Goal: Information Seeking & Learning: Check status

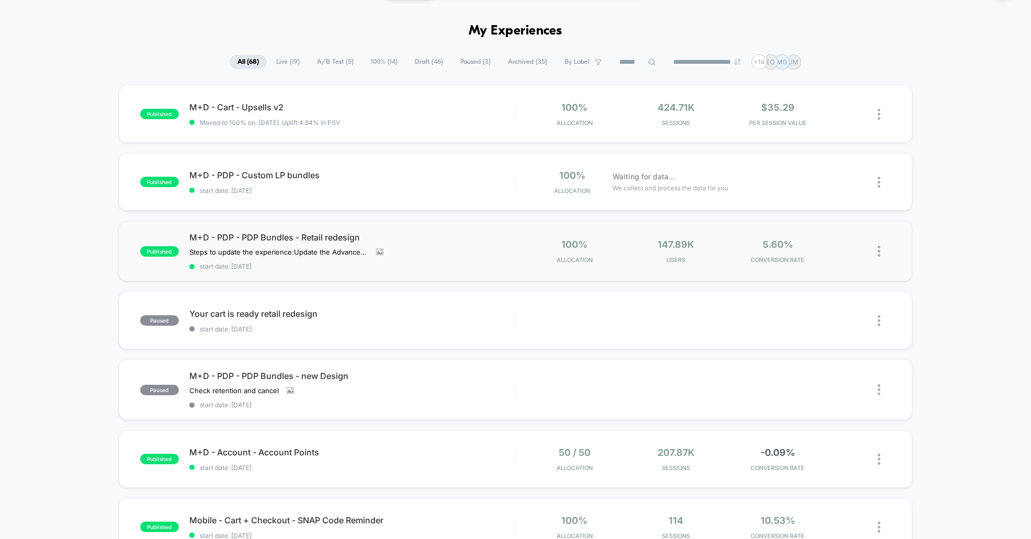
scroll to position [32, 0]
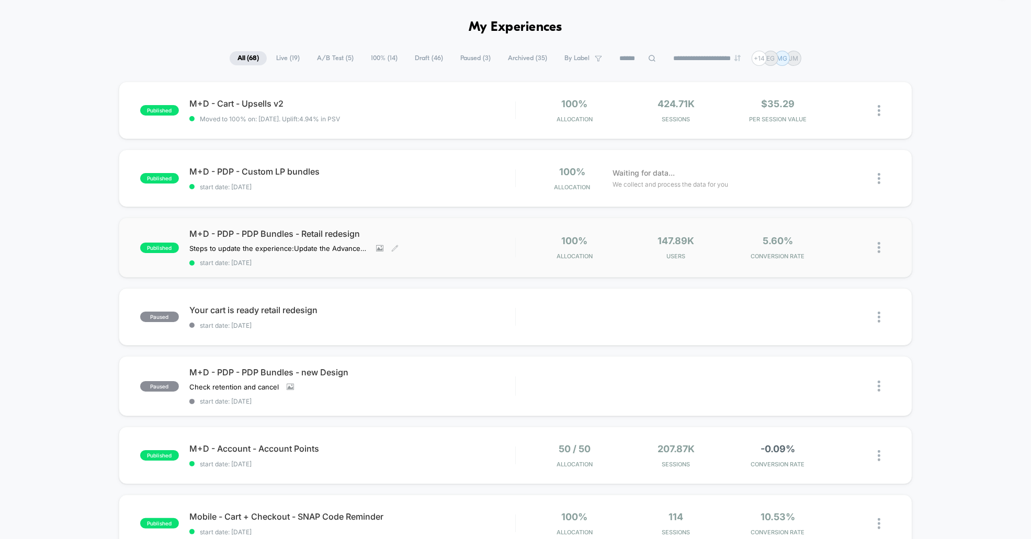
click at [296, 229] on span "M+D - PDP - PDP Bundles - Retail redesign" at bounding box center [352, 234] width 326 height 10
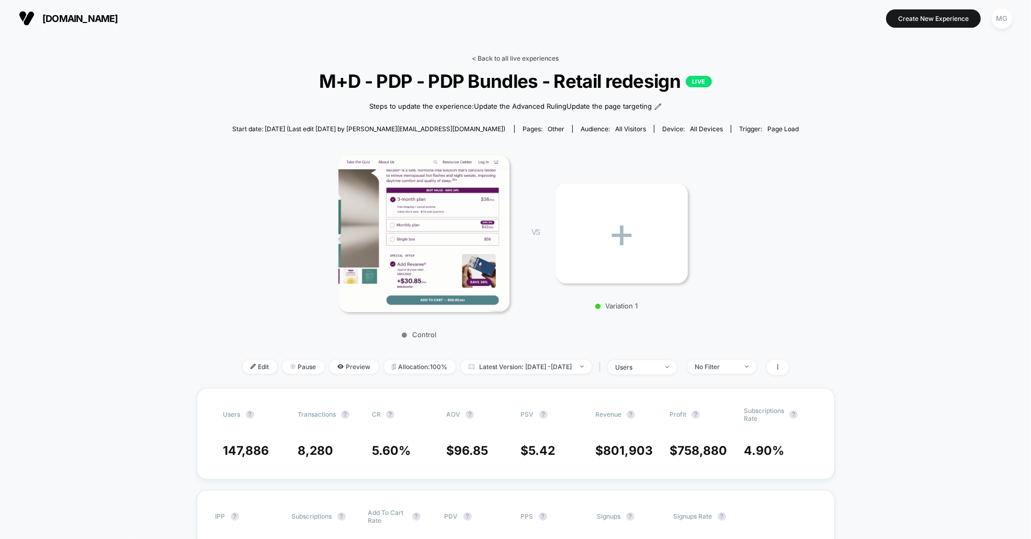
click at [526, 58] on link "< Back to all live experiences" at bounding box center [515, 58] width 87 height 8
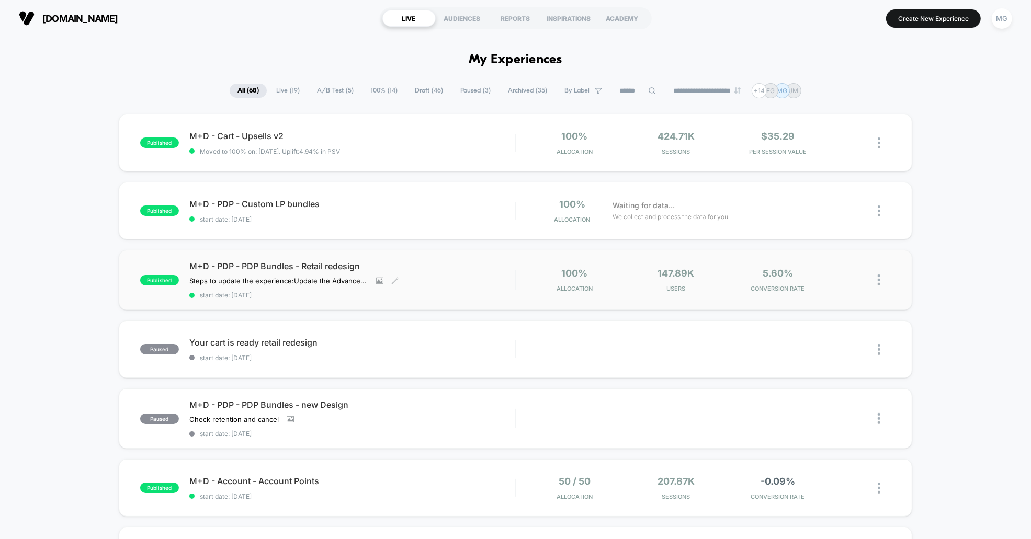
click at [281, 262] on span "M+D - PDP - PDP Bundles - Retail redesign" at bounding box center [352, 266] width 326 height 10
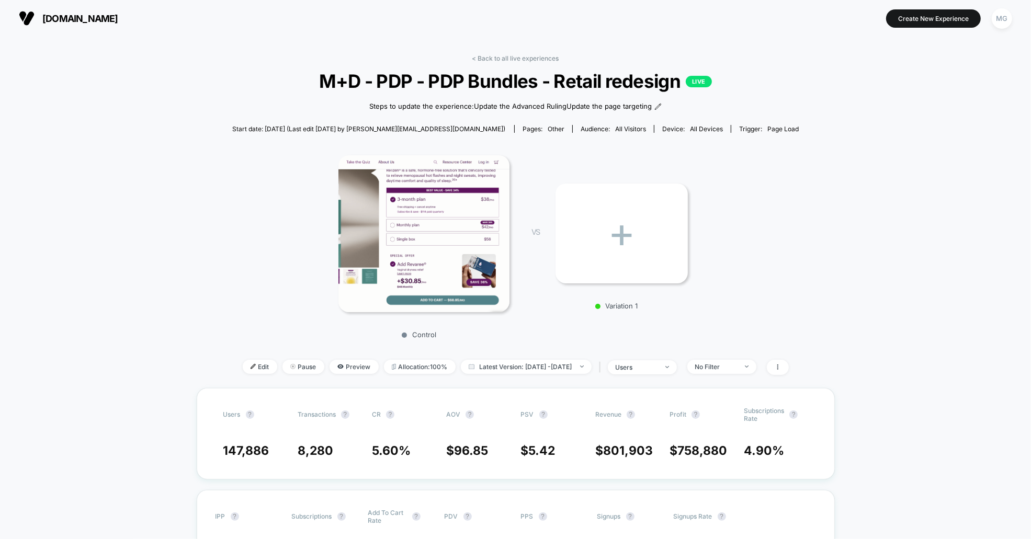
click at [525, 61] on div "< Back to all live experiences M+D - PDP - PDP Bundles - Retail redesign LIVE S…" at bounding box center [515, 221] width 567 height 334
click at [526, 57] on link "< Back to all live experiences" at bounding box center [515, 58] width 87 height 8
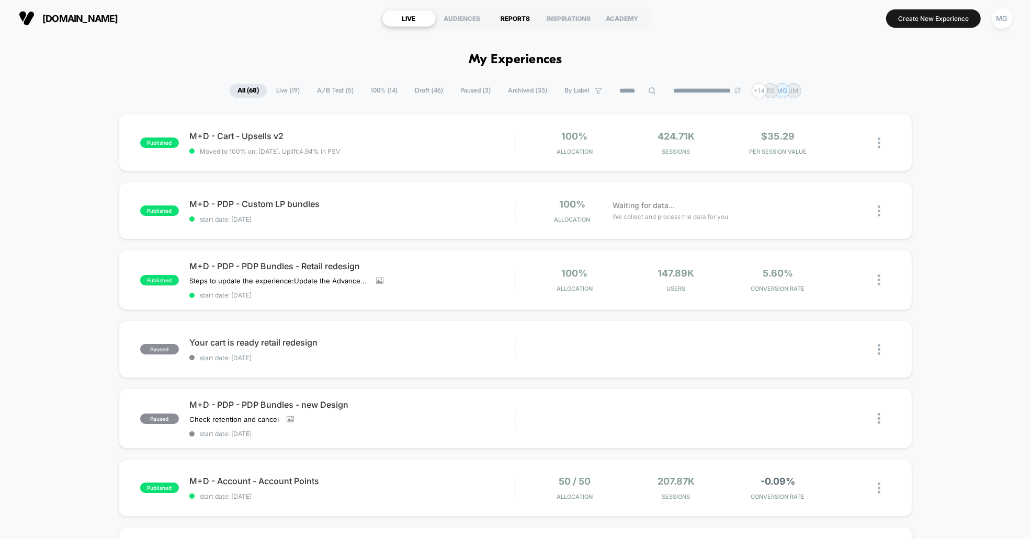
click at [510, 19] on div "REPORTS" at bounding box center [515, 18] width 53 height 17
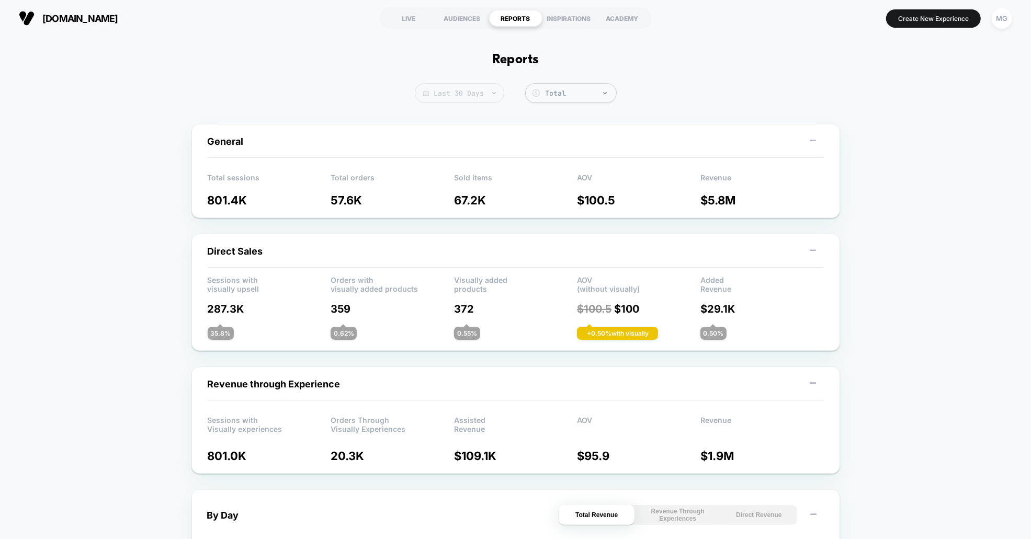
click at [476, 94] on span "Last 30 Days" at bounding box center [459, 93] width 89 height 20
select select "*"
select select "****"
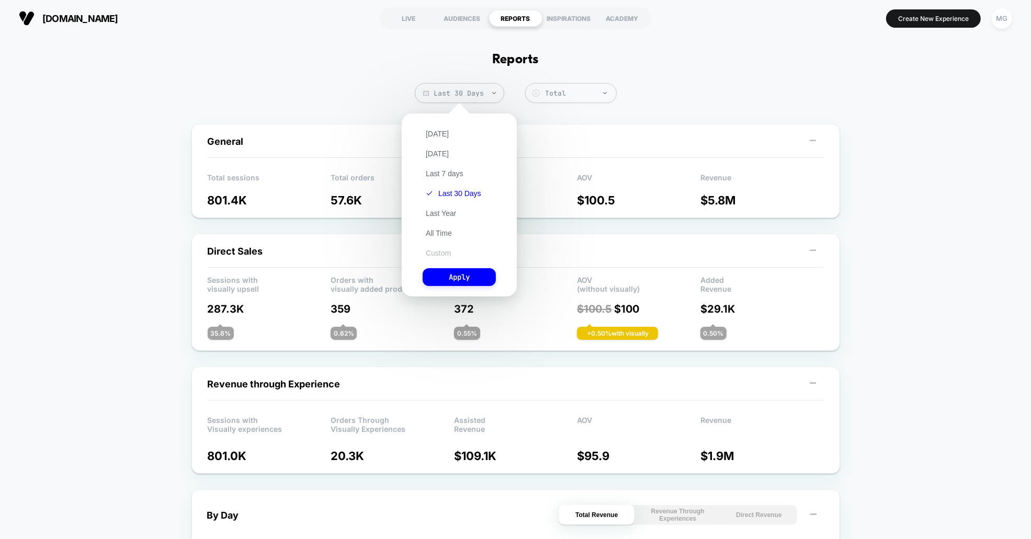
click at [444, 249] on button "Custom" at bounding box center [438, 253] width 31 height 9
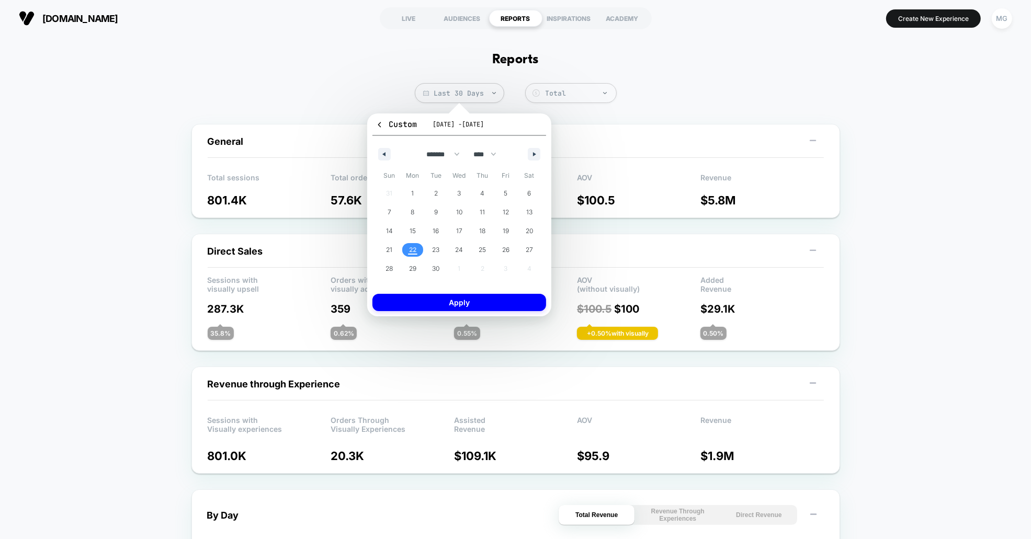
click at [377, 148] on div "******* ******** ***** ***** *** **** **** ****** ********* ******* ******** **…" at bounding box center [460, 151] width 174 height 31
click at [392, 157] on div "******* ******** ***** ***** *** **** **** ****** ********* ******* ******** **…" at bounding box center [460, 151] width 174 height 31
click at [388, 154] on button "button" at bounding box center [384, 154] width 13 height 13
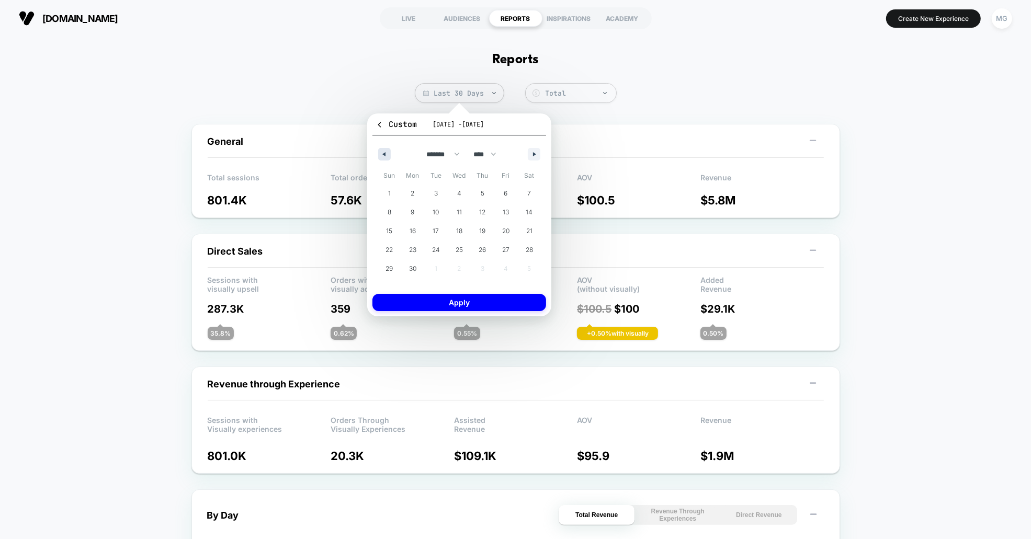
click at [388, 154] on button "button" at bounding box center [384, 154] width 13 height 13
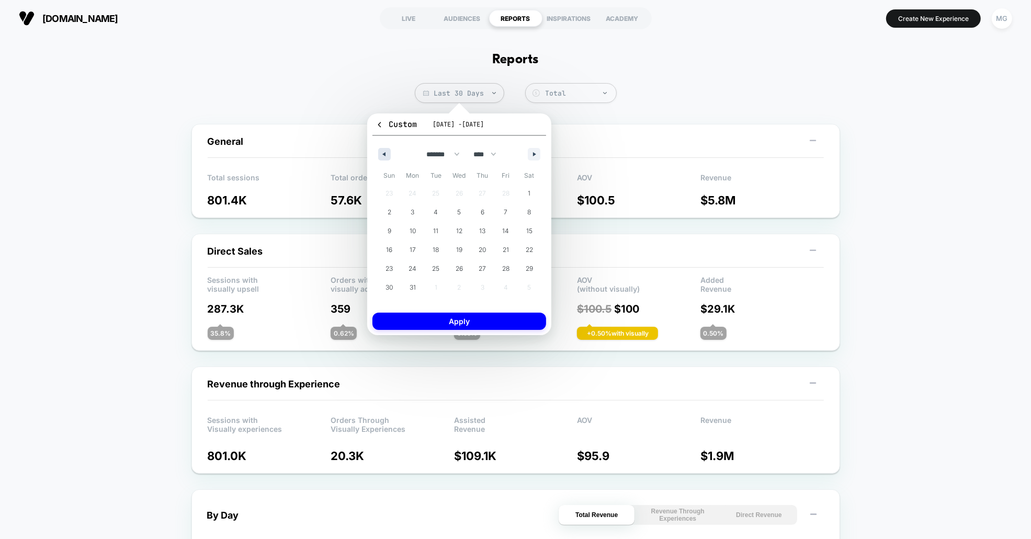
click at [388, 154] on button "button" at bounding box center [384, 154] width 13 height 13
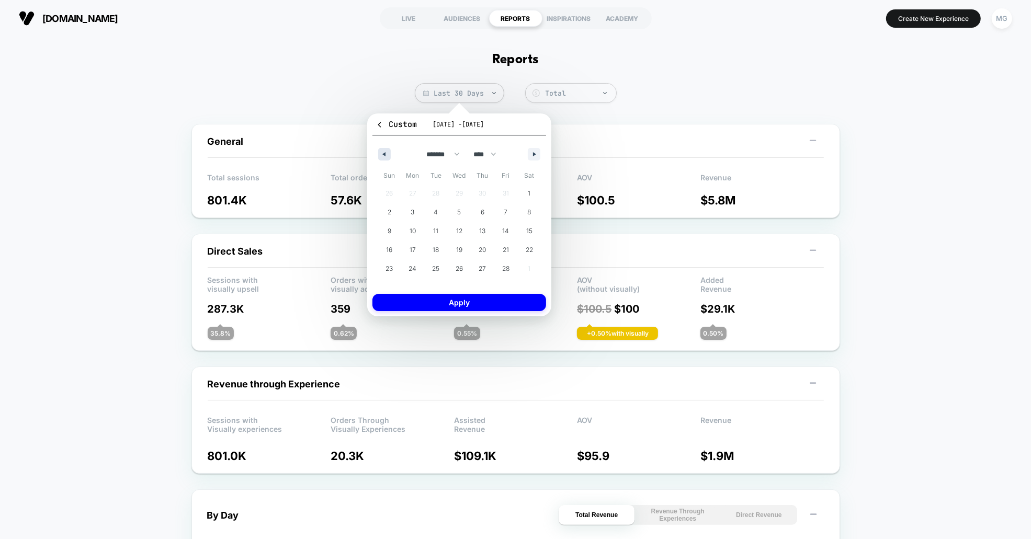
click at [388, 154] on button "button" at bounding box center [384, 154] width 13 height 13
click at [452, 193] on span "1" at bounding box center [460, 194] width 24 height 14
click at [535, 156] on button "button" at bounding box center [534, 154] width 13 height 13
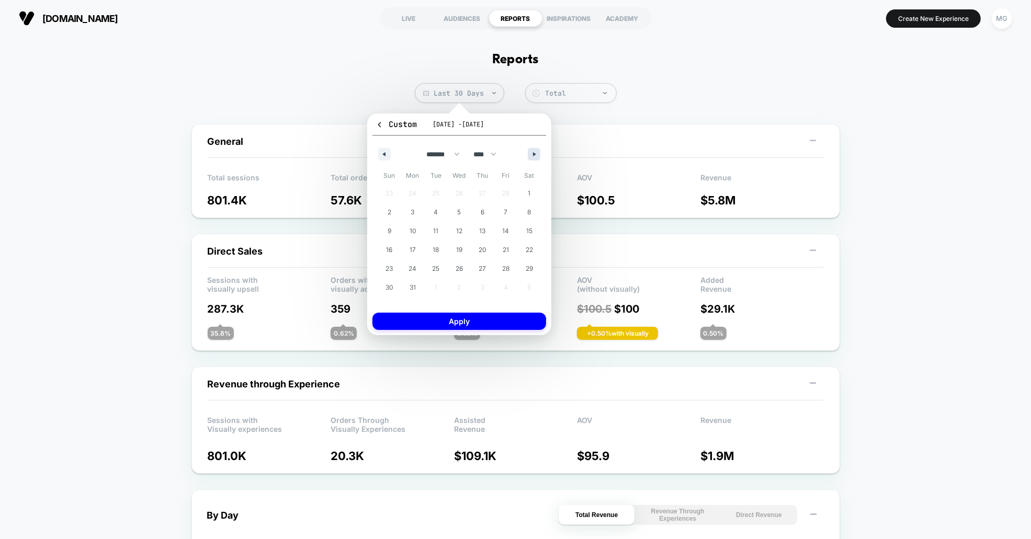
click at [535, 156] on button "button" at bounding box center [534, 154] width 13 height 13
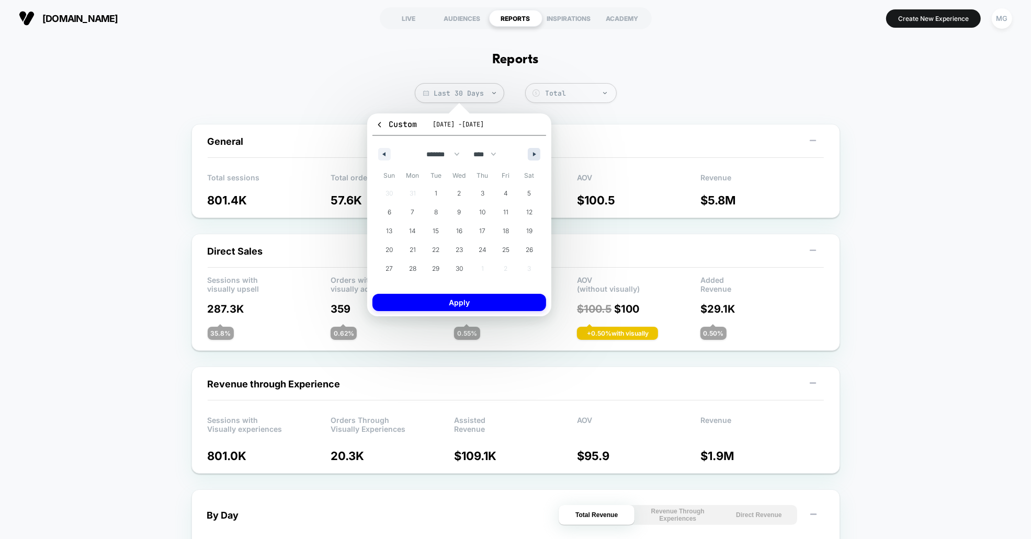
click at [535, 156] on button "button" at bounding box center [534, 154] width 13 height 13
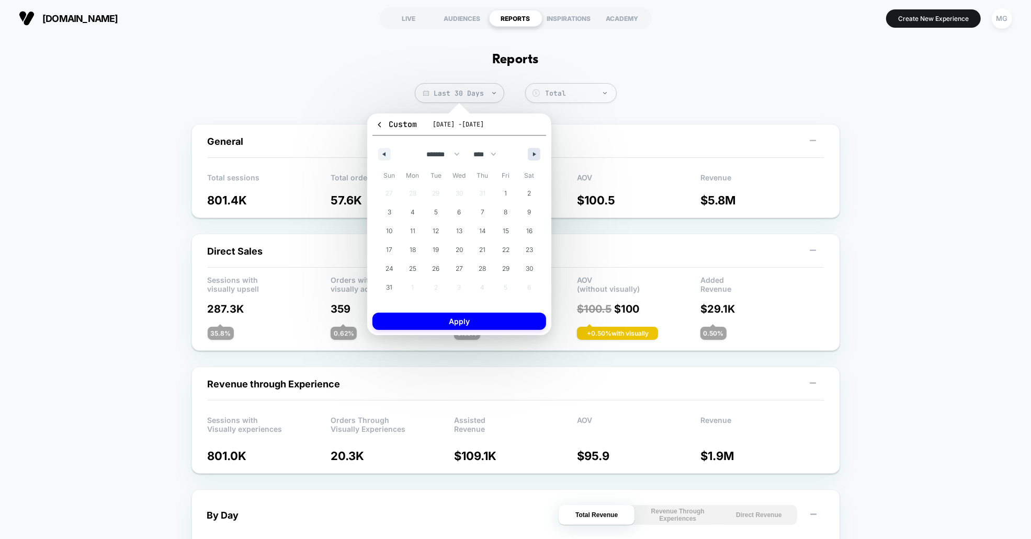
click at [535, 156] on button "button" at bounding box center [534, 154] width 13 height 13
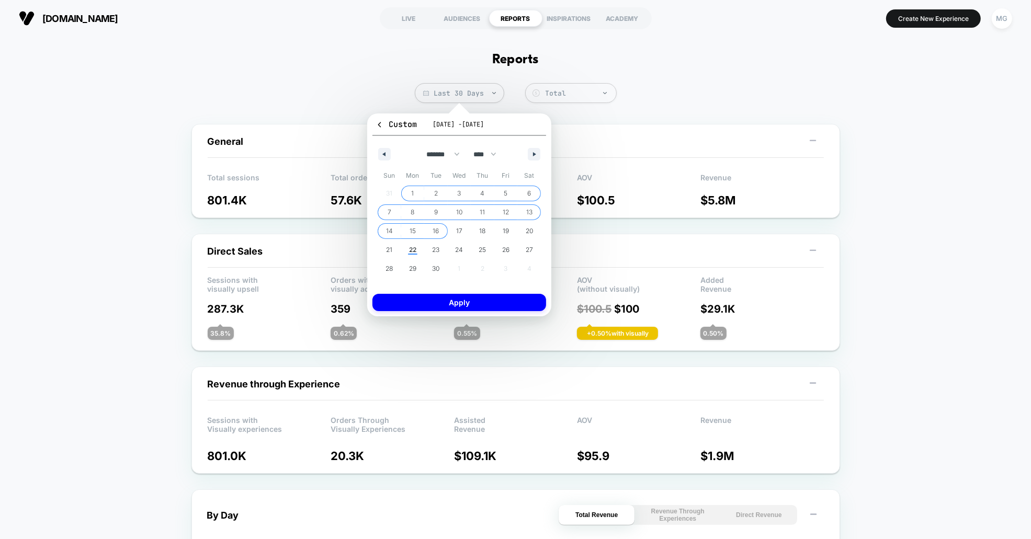
click at [440, 233] on span "16" at bounding box center [436, 231] width 24 height 14
select select "*"
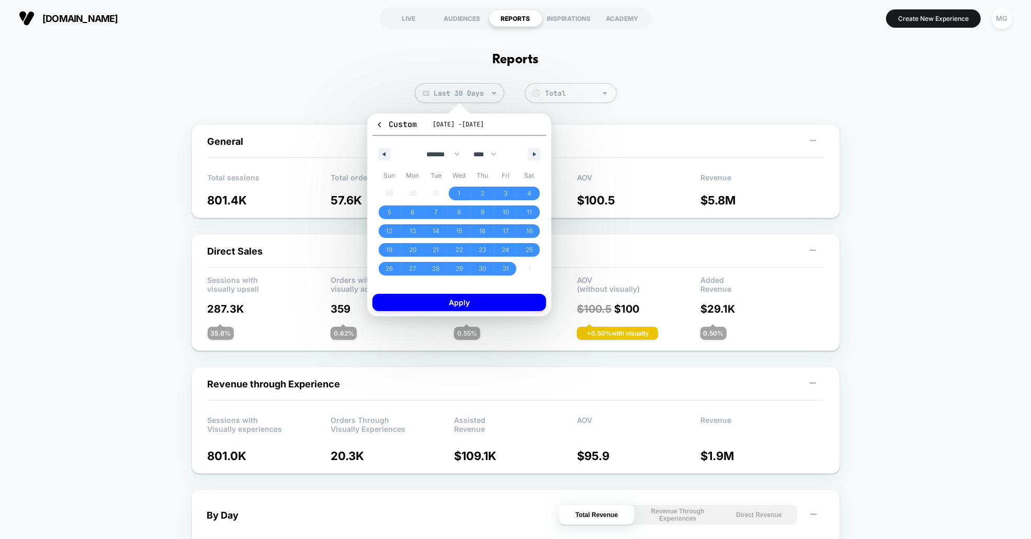
click at [472, 298] on button "Apply" at bounding box center [460, 302] width 174 height 17
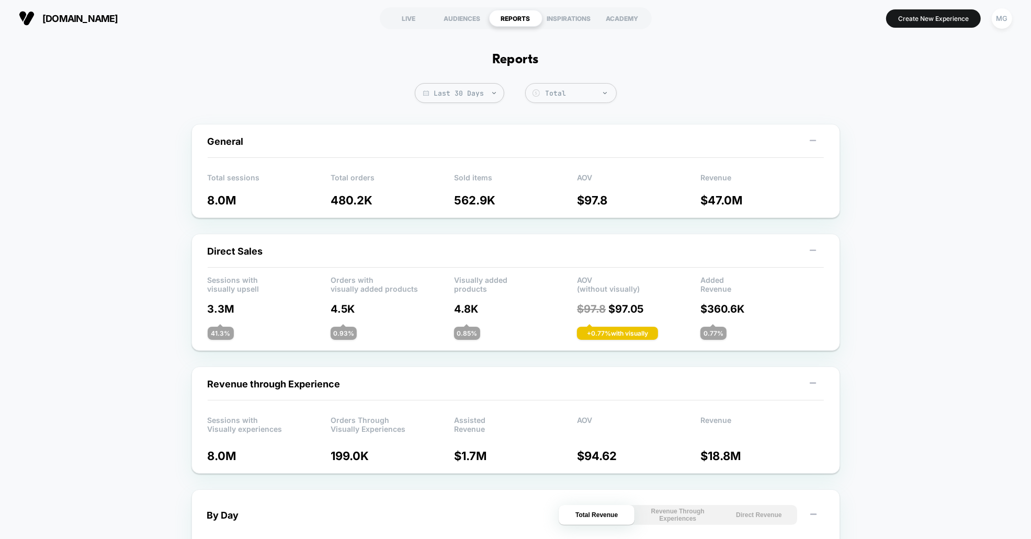
scroll to position [3, 0]
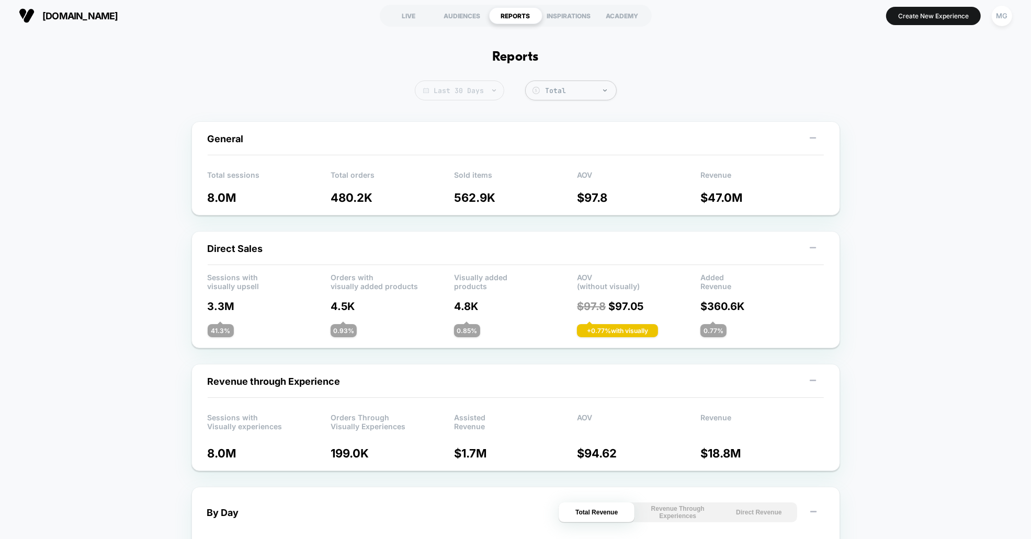
click at [449, 85] on span "Last 30 Days" at bounding box center [459, 91] width 89 height 20
select select "****"
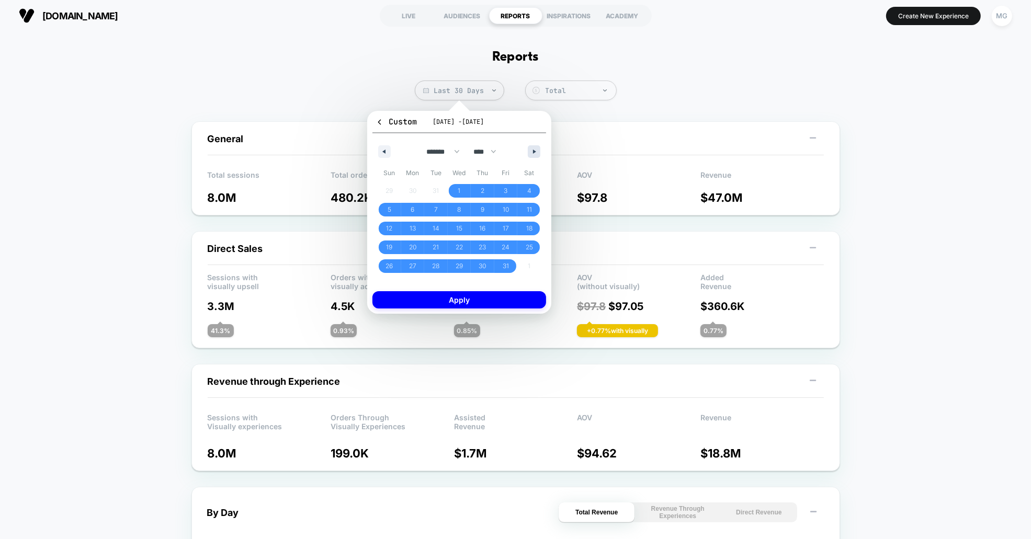
click at [534, 150] on icon "button" at bounding box center [535, 152] width 5 height 4
drag, startPoint x: 382, startPoint y: 155, endPoint x: 423, endPoint y: 165, distance: 42.0
click at [384, 155] on button "button" at bounding box center [384, 151] width 13 height 13
click at [456, 187] on span "1" at bounding box center [460, 191] width 24 height 14
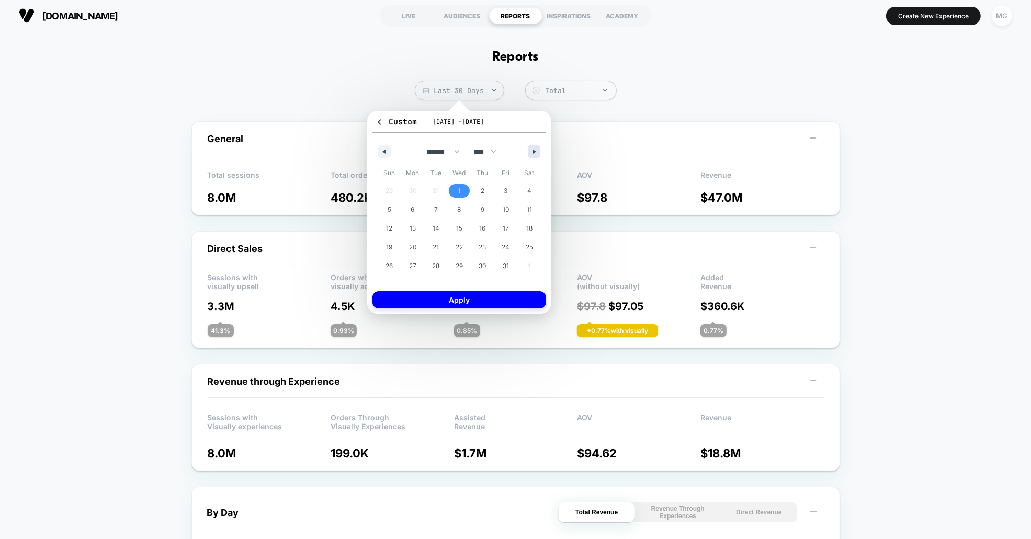
click at [536, 148] on button "button" at bounding box center [534, 151] width 13 height 13
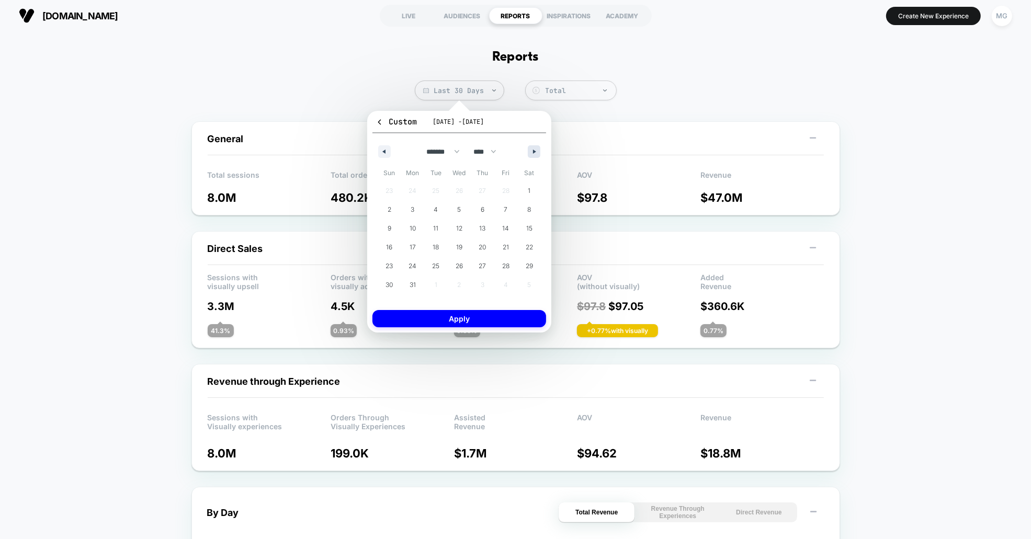
click at [536, 148] on button "button" at bounding box center [534, 151] width 13 height 13
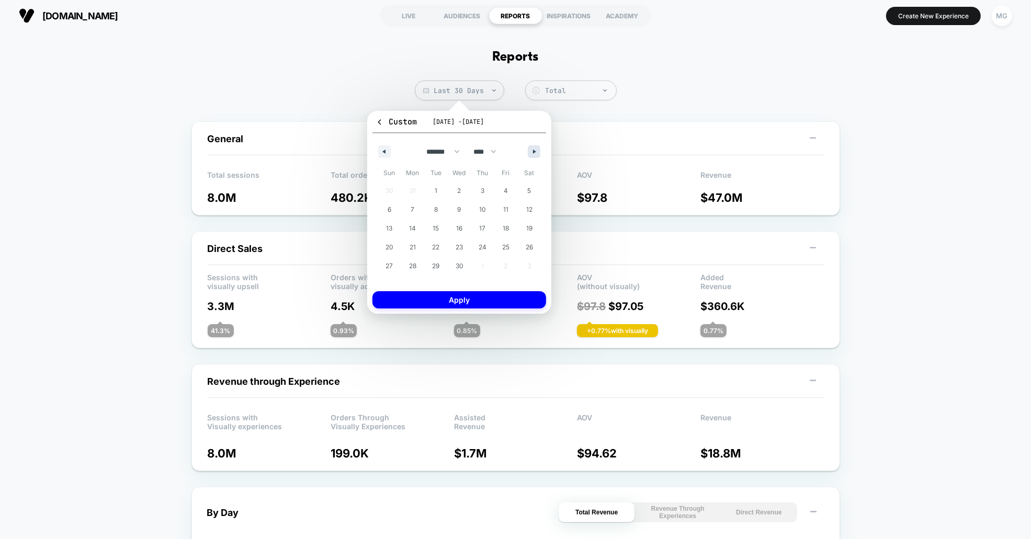
click at [536, 148] on button "button" at bounding box center [534, 151] width 13 height 13
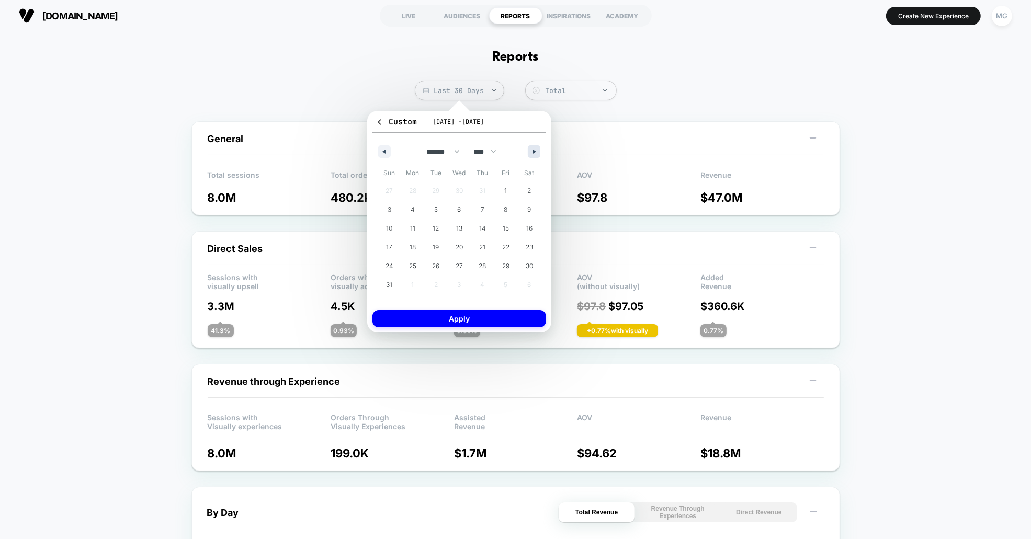
click at [536, 148] on button "button" at bounding box center [534, 151] width 13 height 13
select select "*"
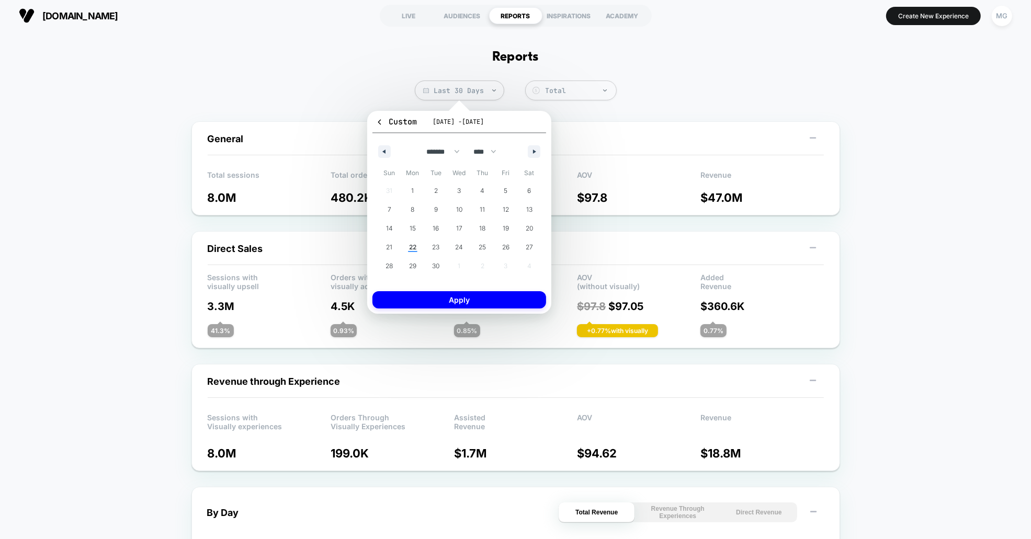
drag, startPoint x: 536, startPoint y: 148, endPoint x: 588, endPoint y: 134, distance: 53.7
click at [612, 96] on body "[DOMAIN_NAME] LIVE AUDIENCES REPORTS INSPIRATIONS ACADEMY Create New Experience…" at bounding box center [515, 269] width 1031 height 539
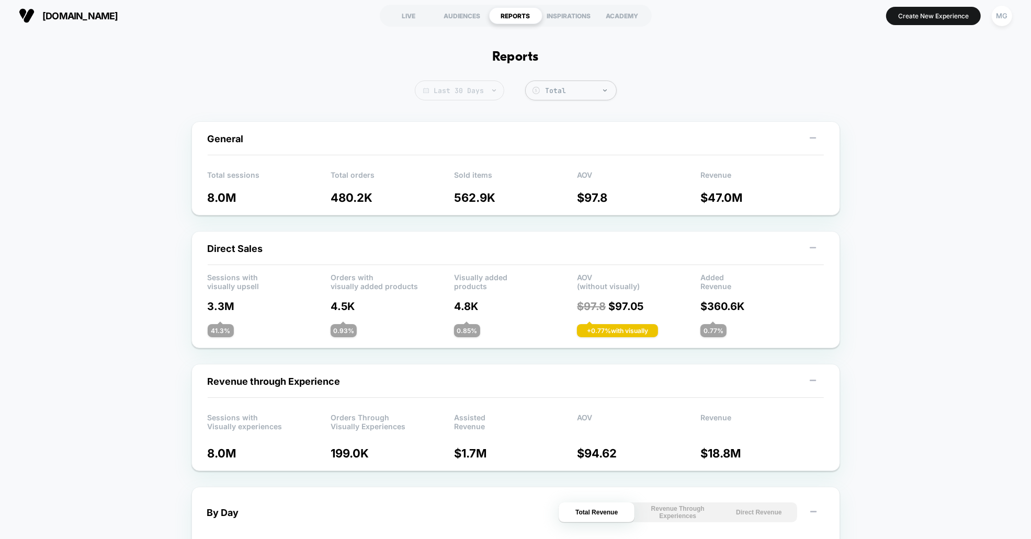
click at [459, 93] on span "Last 30 Days" at bounding box center [459, 91] width 89 height 20
select select "****"
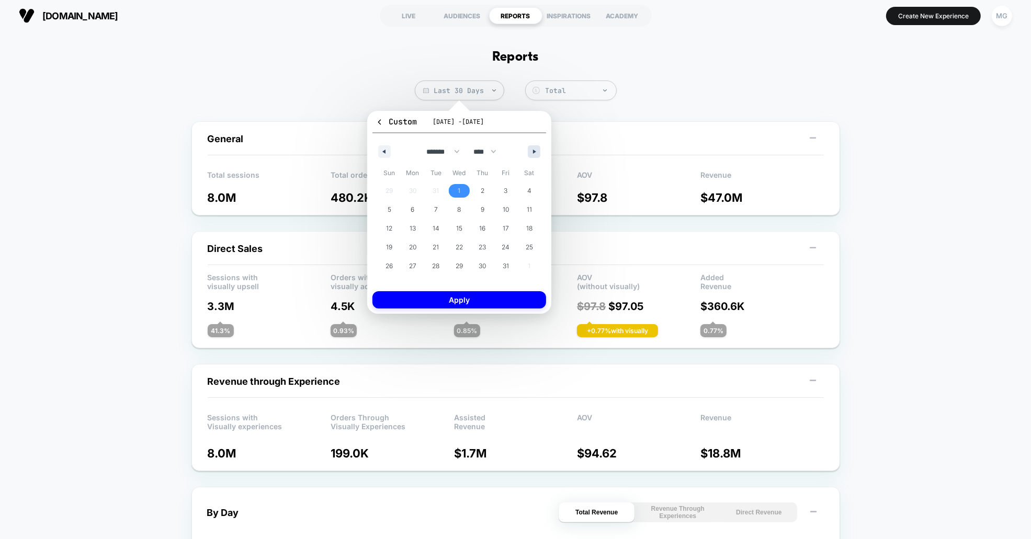
click at [533, 151] on icon "button" at bounding box center [535, 152] width 5 height 4
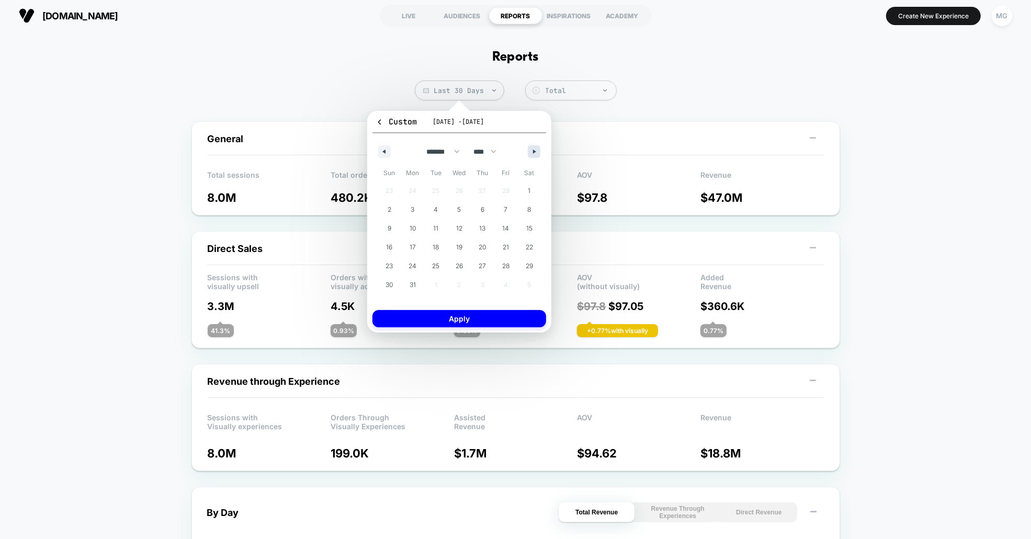
click at [533, 151] on icon "button" at bounding box center [535, 152] width 5 height 4
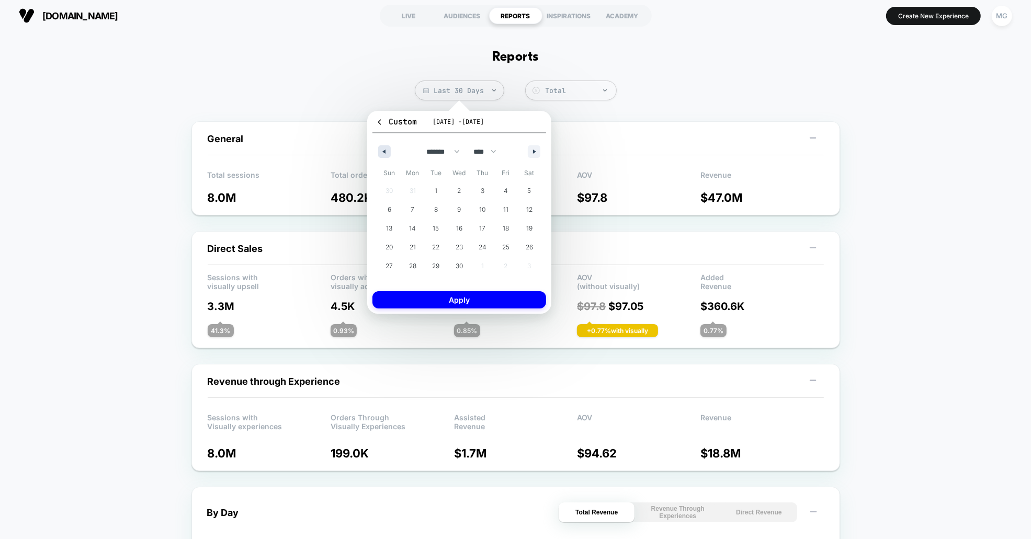
click at [381, 150] on icon "button" at bounding box center [382, 152] width 5 height 4
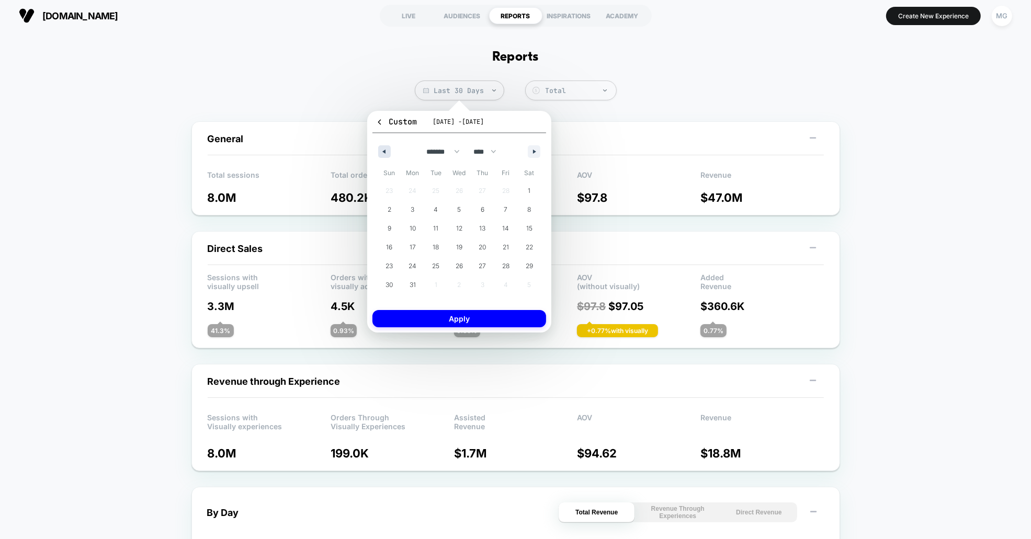
click at [381, 150] on icon "button" at bounding box center [382, 152] width 5 height 4
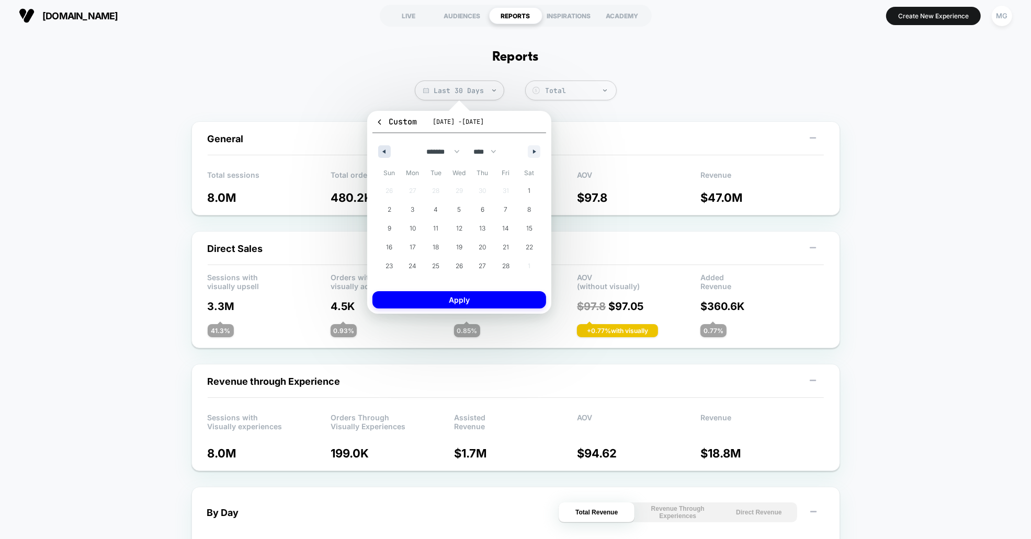
click at [388, 154] on button "button" at bounding box center [384, 151] width 13 height 13
click at [531, 150] on button "button" at bounding box center [534, 151] width 13 height 13
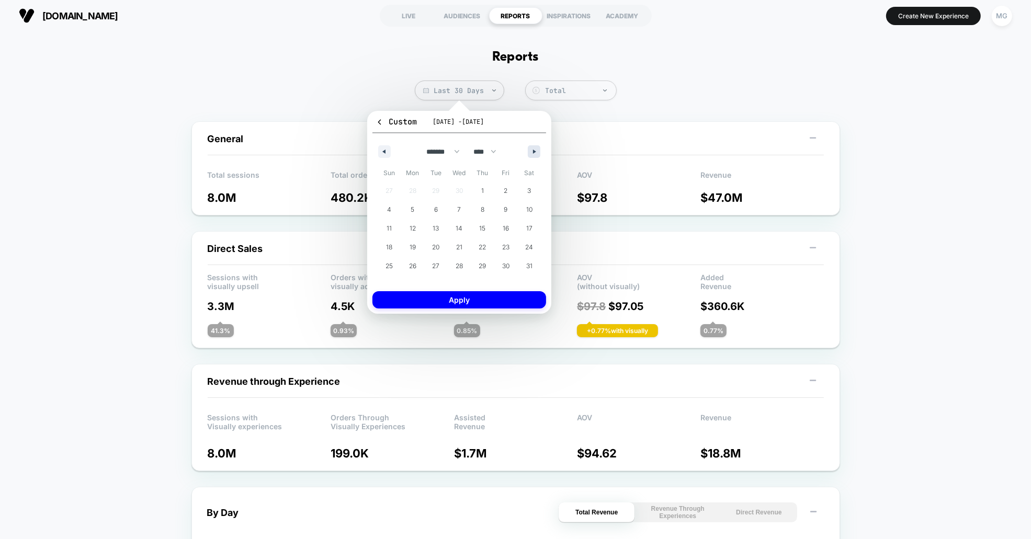
click at [531, 150] on button "button" at bounding box center [534, 151] width 13 height 13
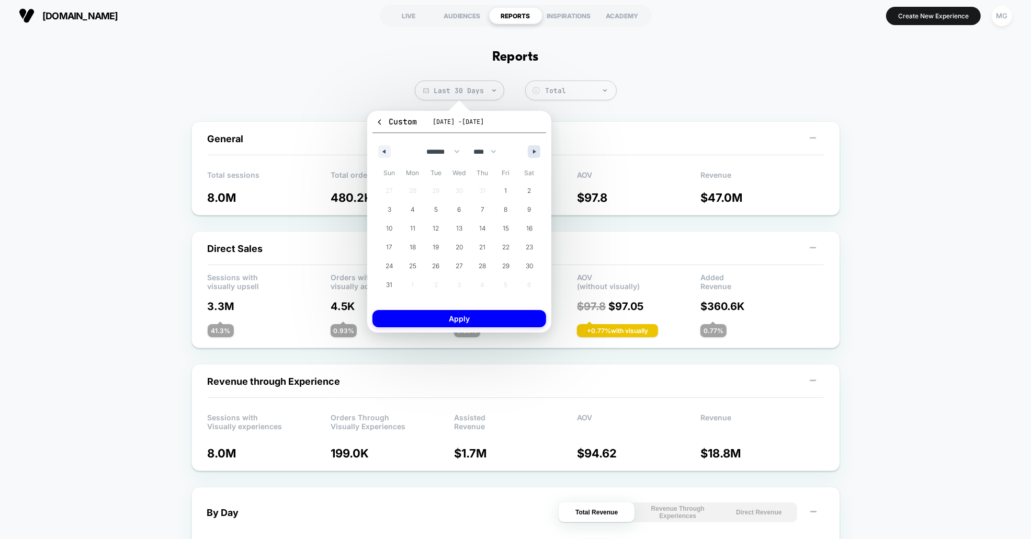
click at [531, 150] on button "button" at bounding box center [534, 151] width 13 height 13
select select "*"
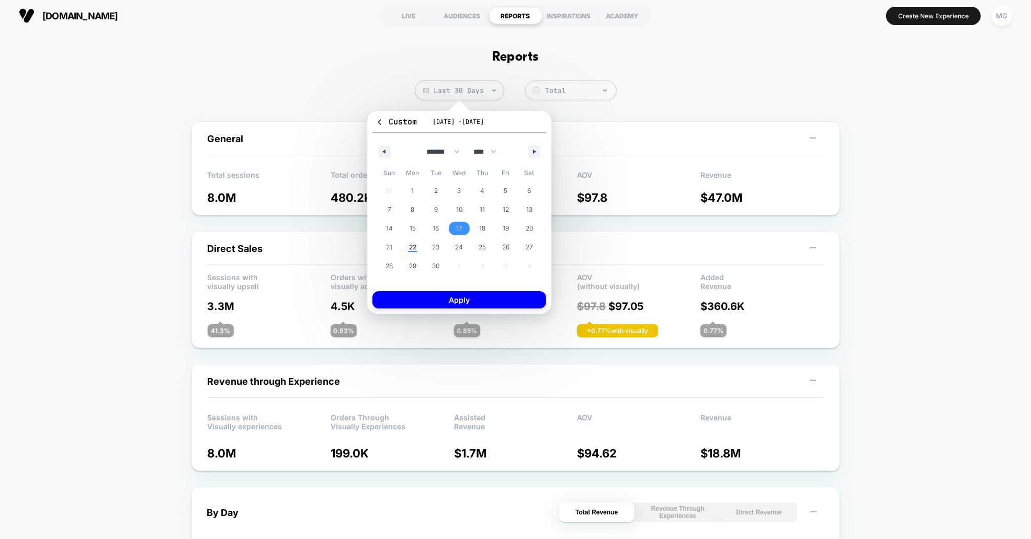
click at [460, 225] on span "17" at bounding box center [459, 228] width 6 height 19
click at [462, 299] on button "Apply" at bounding box center [460, 299] width 174 height 17
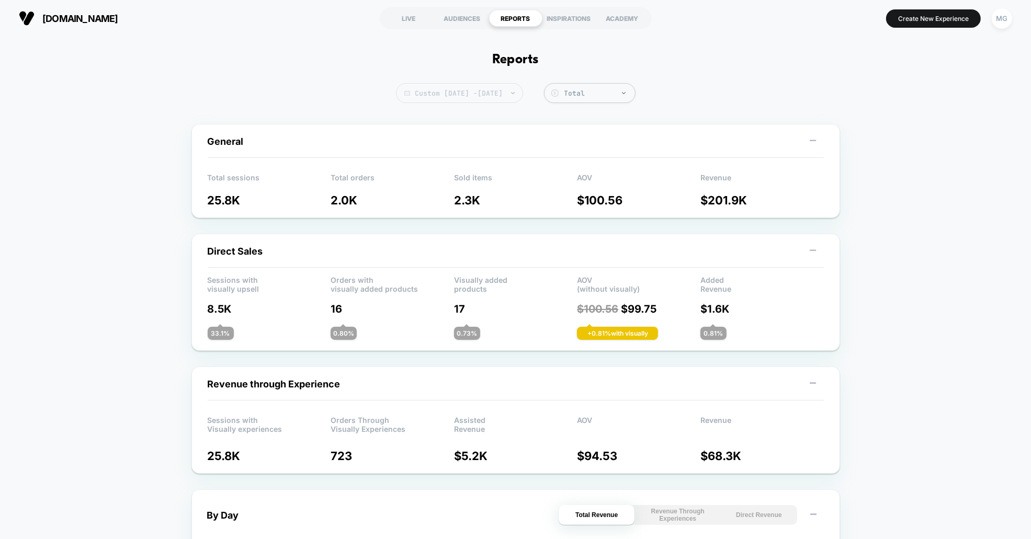
click at [494, 90] on span "Custom [DATE] - [DATE]" at bounding box center [459, 93] width 127 height 20
select select "*"
select select "****"
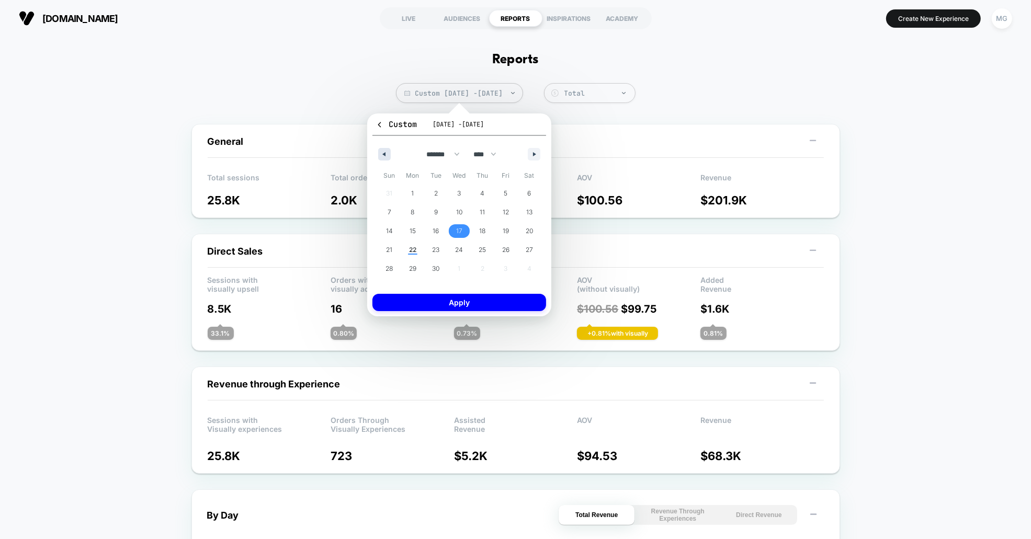
click at [385, 150] on button "button" at bounding box center [384, 154] width 13 height 13
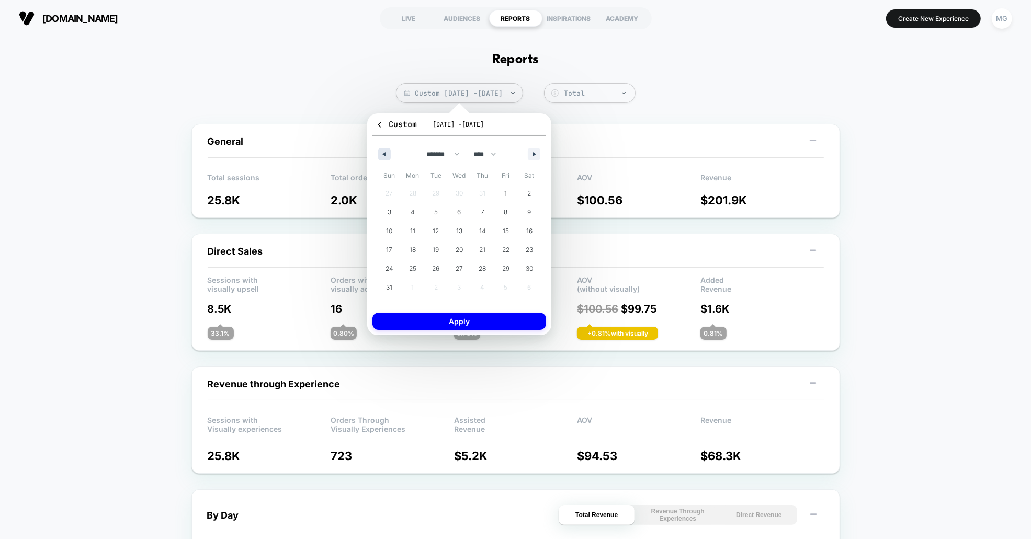
click at [385, 150] on button "button" at bounding box center [384, 154] width 13 height 13
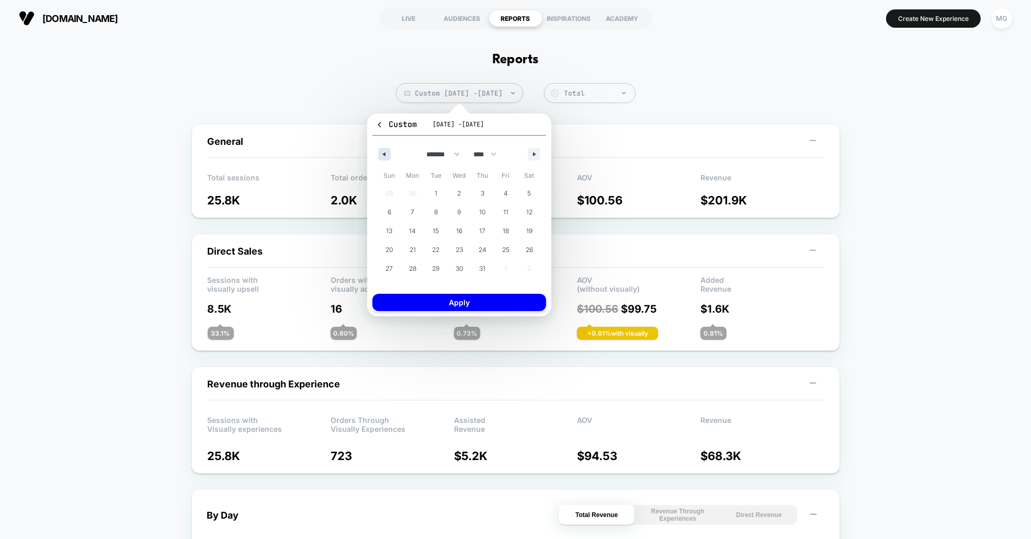
click at [385, 150] on button "button" at bounding box center [384, 154] width 13 height 13
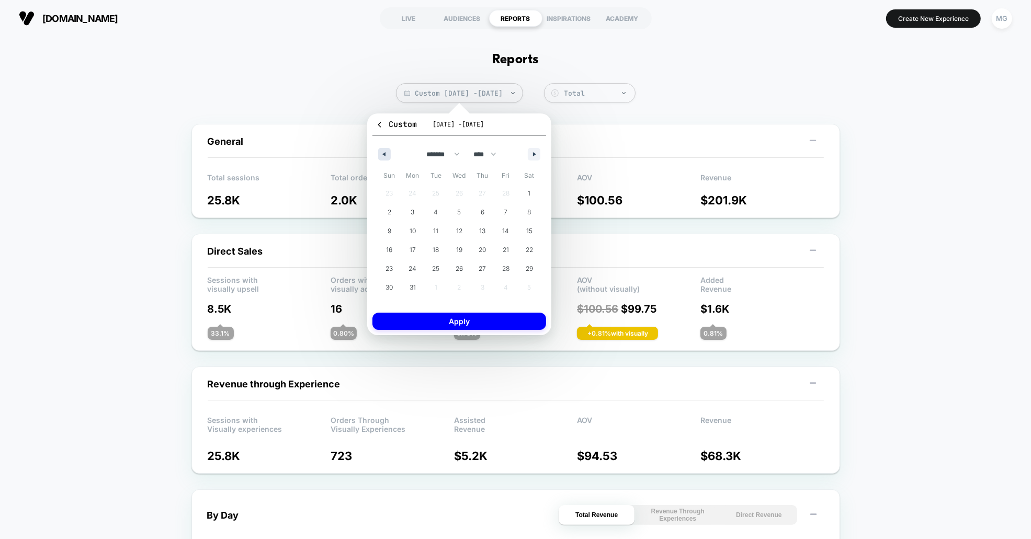
click at [385, 150] on button "button" at bounding box center [384, 154] width 13 height 13
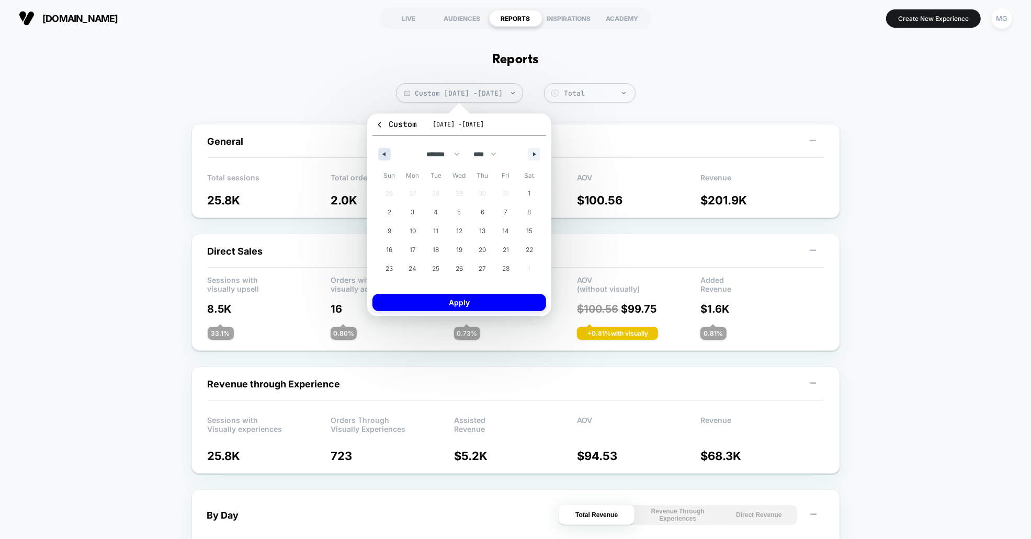
click at [387, 152] on button "button" at bounding box center [384, 154] width 13 height 13
drag, startPoint x: 462, startPoint y: 191, endPoint x: 469, endPoint y: 189, distance: 7.6
click at [462, 191] on span "1" at bounding box center [460, 194] width 24 height 14
click at [540, 157] on button "button" at bounding box center [534, 154] width 13 height 13
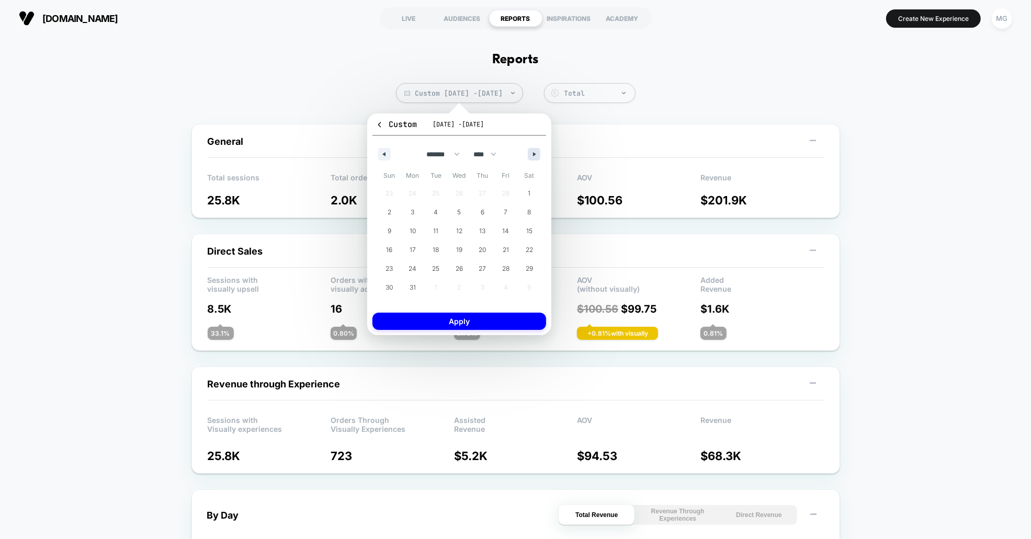
click at [540, 157] on button "button" at bounding box center [534, 154] width 13 height 13
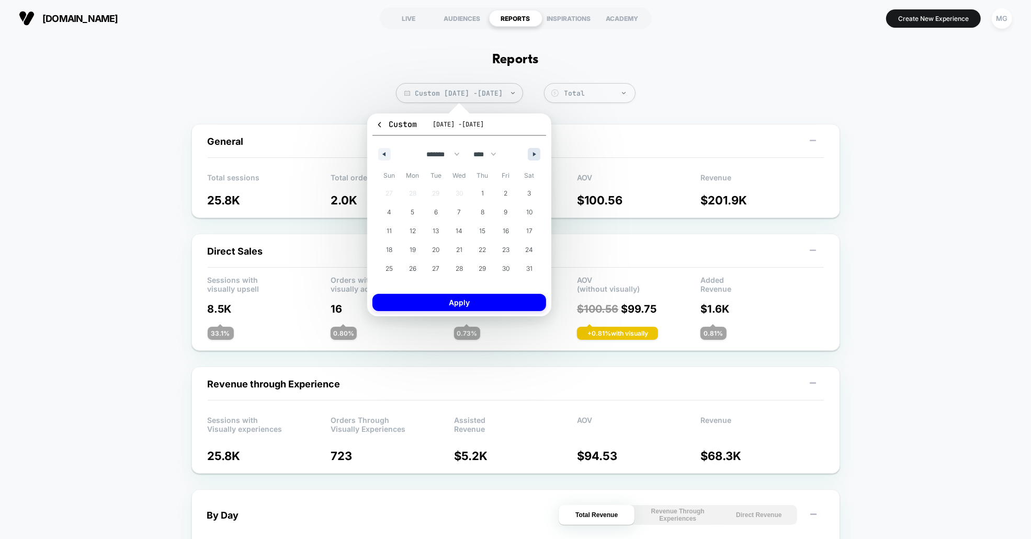
click at [540, 157] on button "button" at bounding box center [534, 154] width 13 height 13
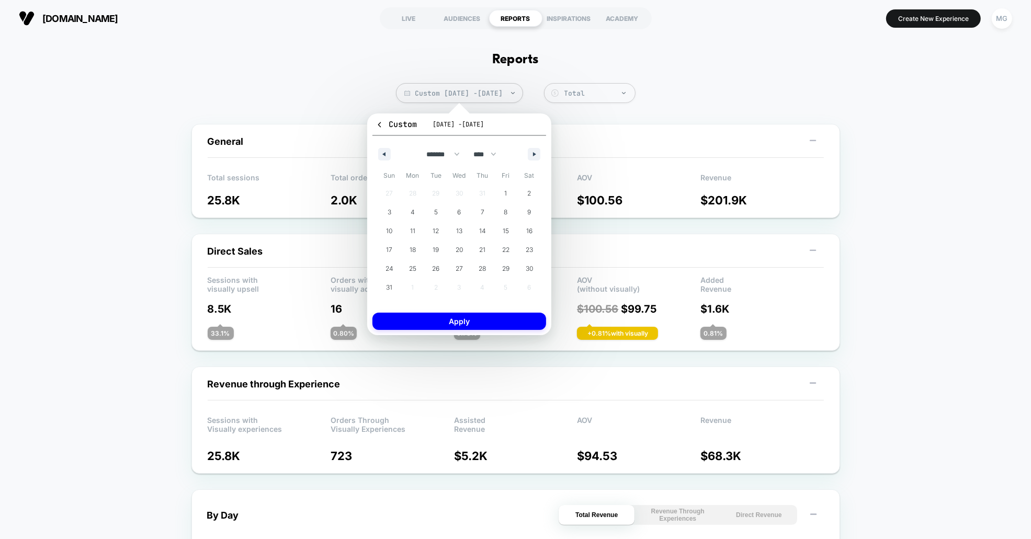
drag, startPoint x: 537, startPoint y: 157, endPoint x: 514, endPoint y: 202, distance: 50.5
click at [537, 157] on button "button" at bounding box center [534, 154] width 13 height 13
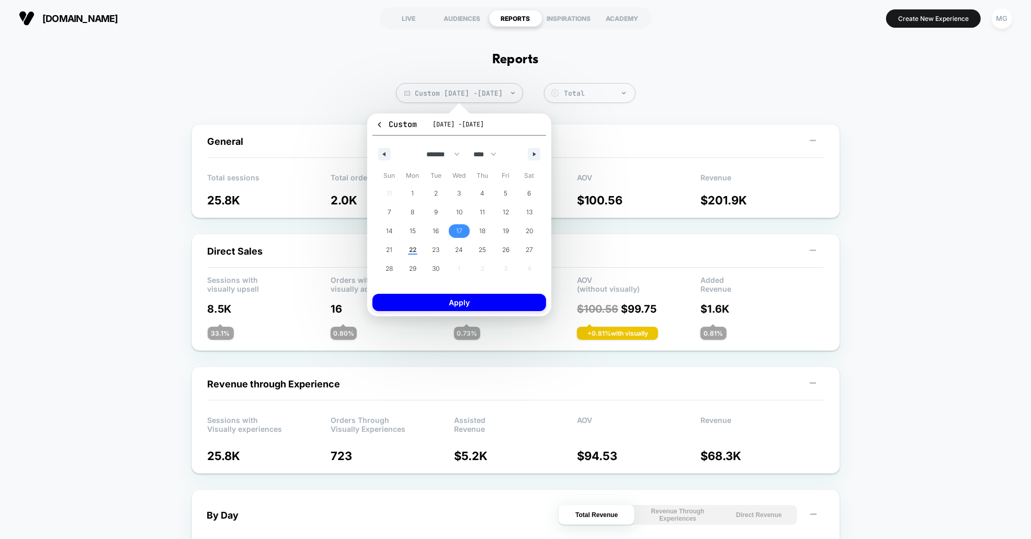
drag, startPoint x: 460, startPoint y: 228, endPoint x: 462, endPoint y: 262, distance: 34.0
click at [461, 229] on span "17" at bounding box center [459, 231] width 6 height 19
select select "*"
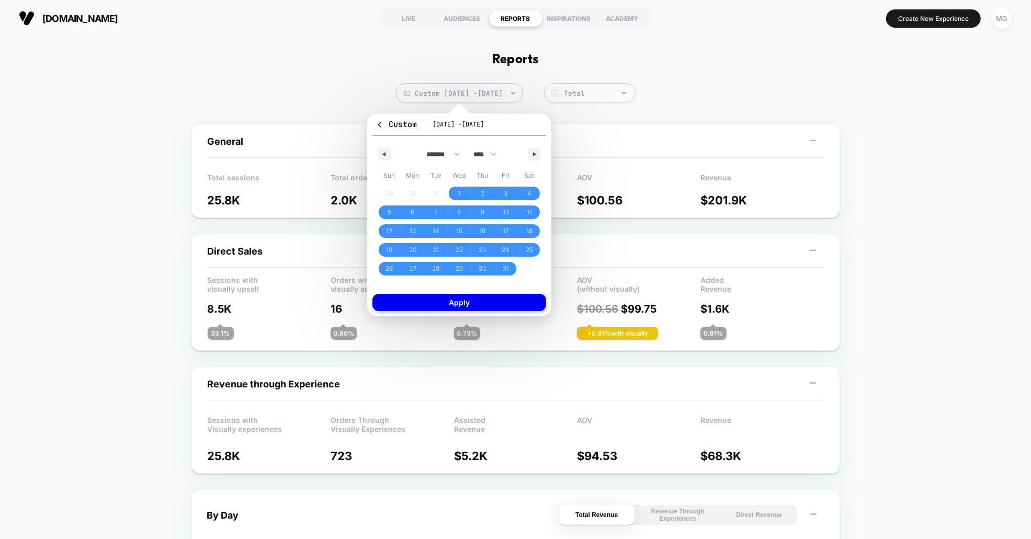
click at [472, 298] on button "Apply" at bounding box center [460, 302] width 174 height 17
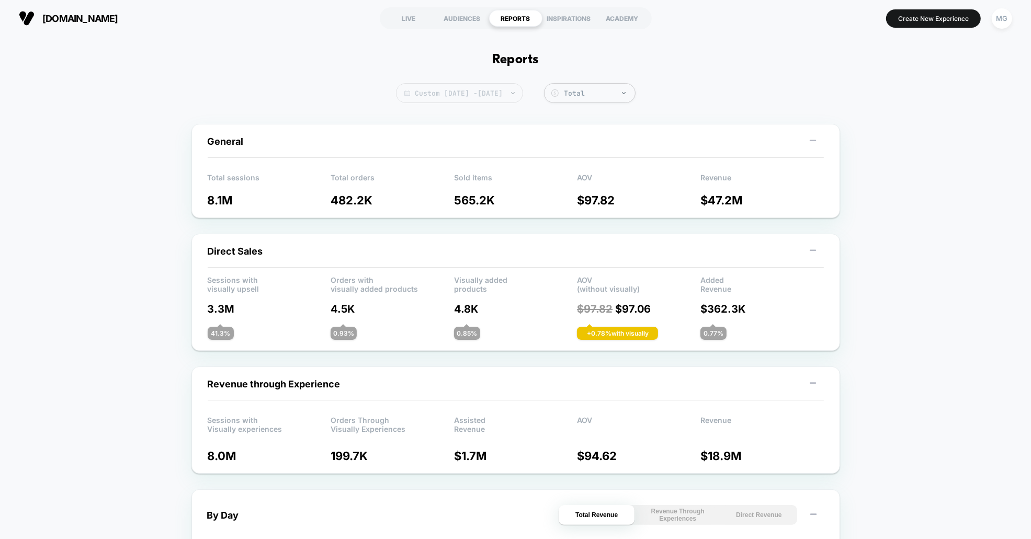
click at [503, 95] on span "Custom [DATE] - [DATE]" at bounding box center [459, 93] width 127 height 20
select select "****"
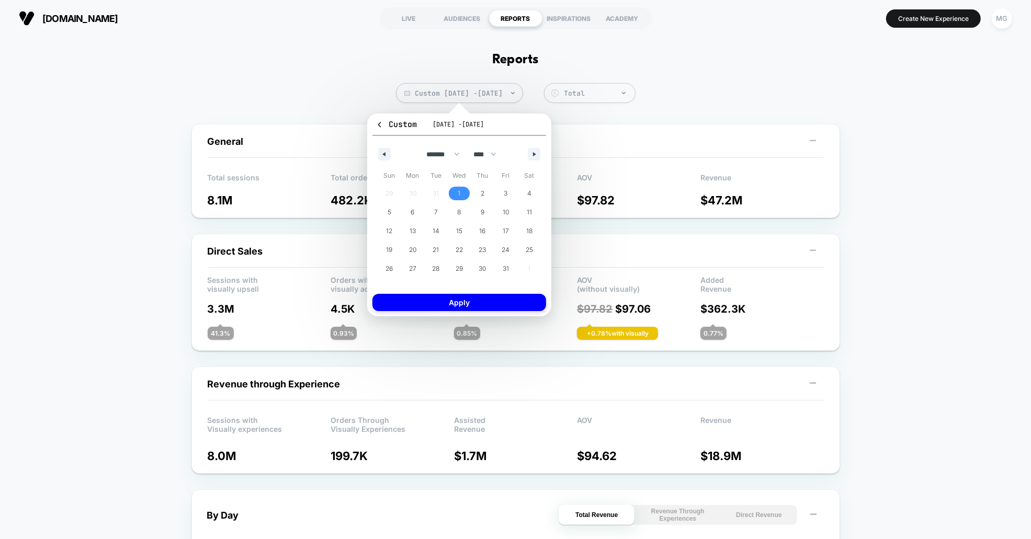
drag, startPoint x: 459, startPoint y: 192, endPoint x: 492, endPoint y: 176, distance: 36.7
click at [459, 192] on span "1" at bounding box center [459, 193] width 3 height 19
click at [530, 148] on button "button" at bounding box center [534, 154] width 13 height 13
click at [532, 149] on button "button" at bounding box center [534, 154] width 13 height 13
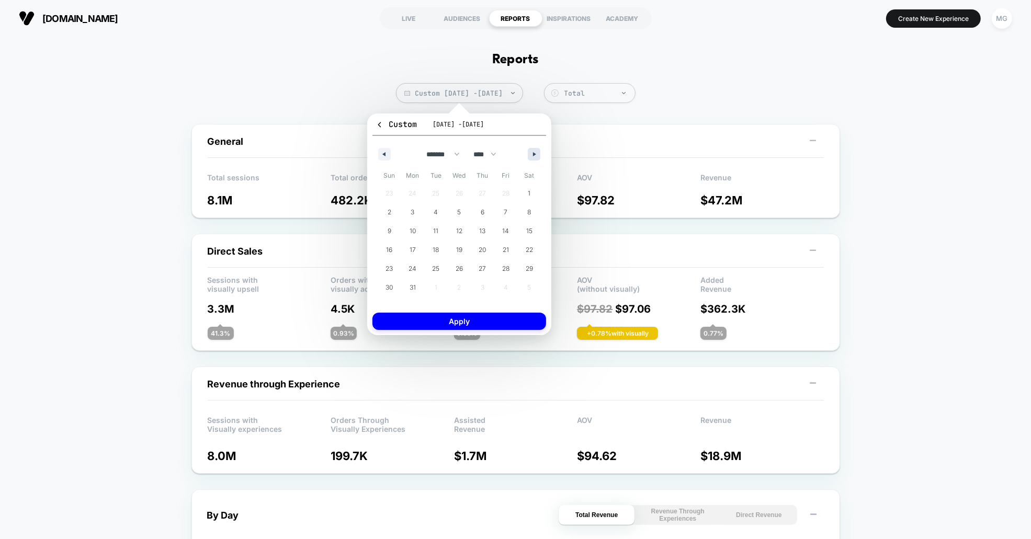
click at [532, 149] on button "button" at bounding box center [534, 154] width 13 height 13
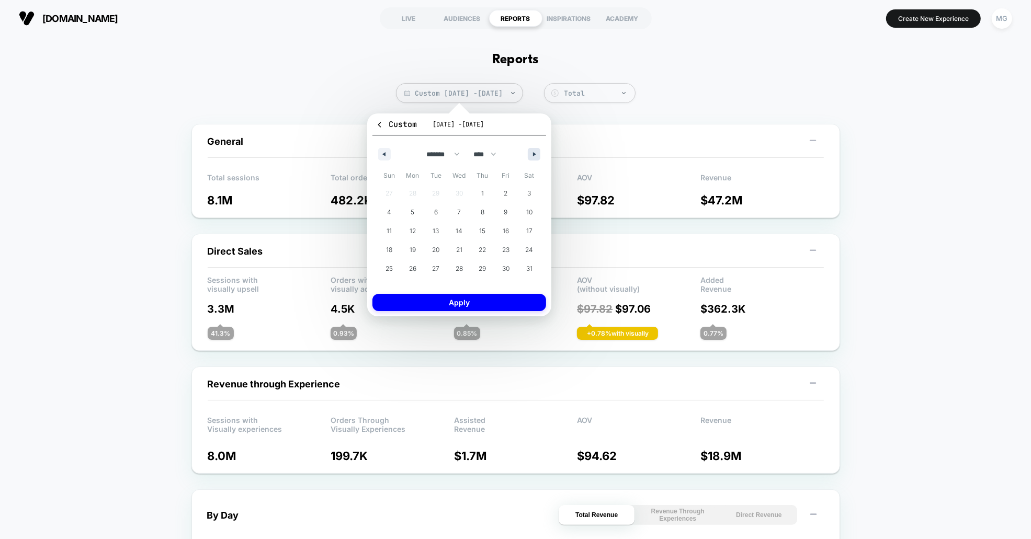
click at [532, 149] on button "button" at bounding box center [534, 154] width 13 height 13
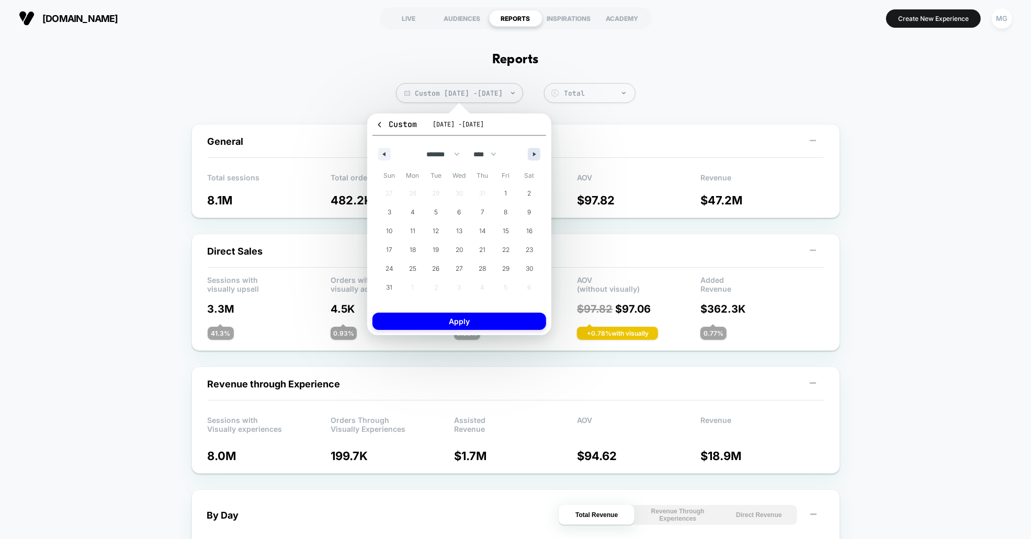
click at [532, 149] on button "button" at bounding box center [534, 154] width 13 height 13
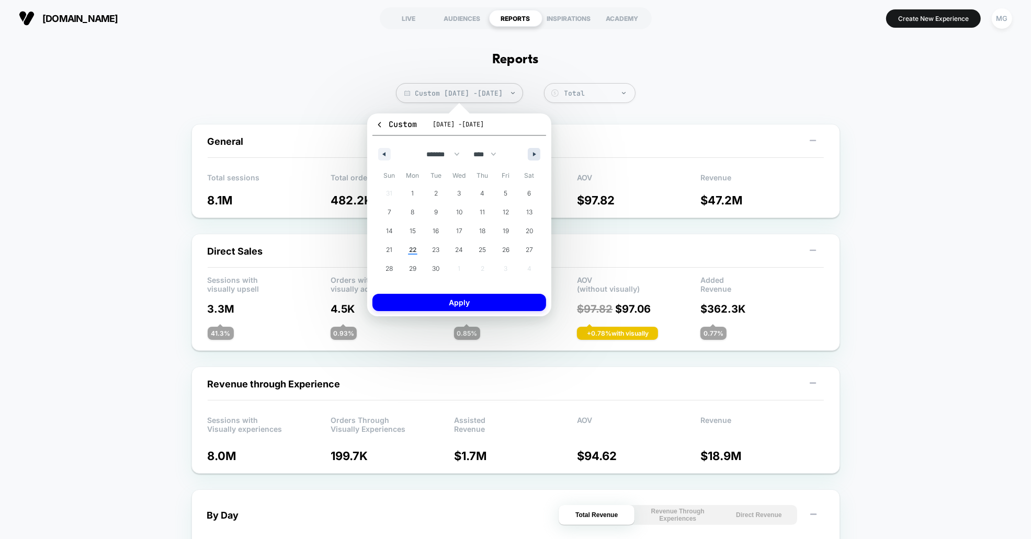
click at [532, 149] on button "button" at bounding box center [534, 154] width 13 height 13
drag, startPoint x: 379, startPoint y: 151, endPoint x: 427, endPoint y: 191, distance: 63.2
click at [379, 151] on button "button" at bounding box center [384, 154] width 13 height 13
drag, startPoint x: 433, startPoint y: 232, endPoint x: 460, endPoint y: 269, distance: 45.9
click at [433, 232] on span "16" at bounding box center [436, 231] width 6 height 19
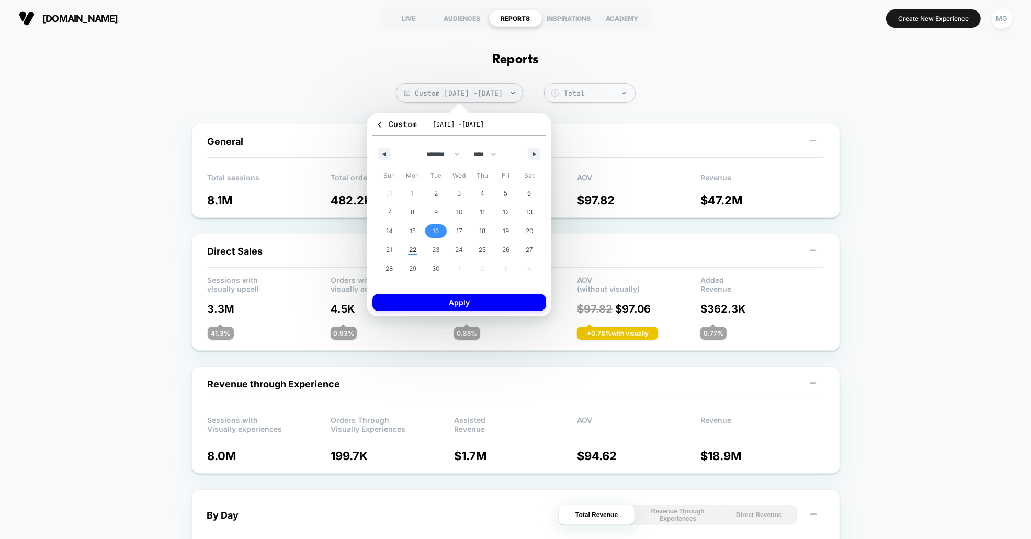
select select "*"
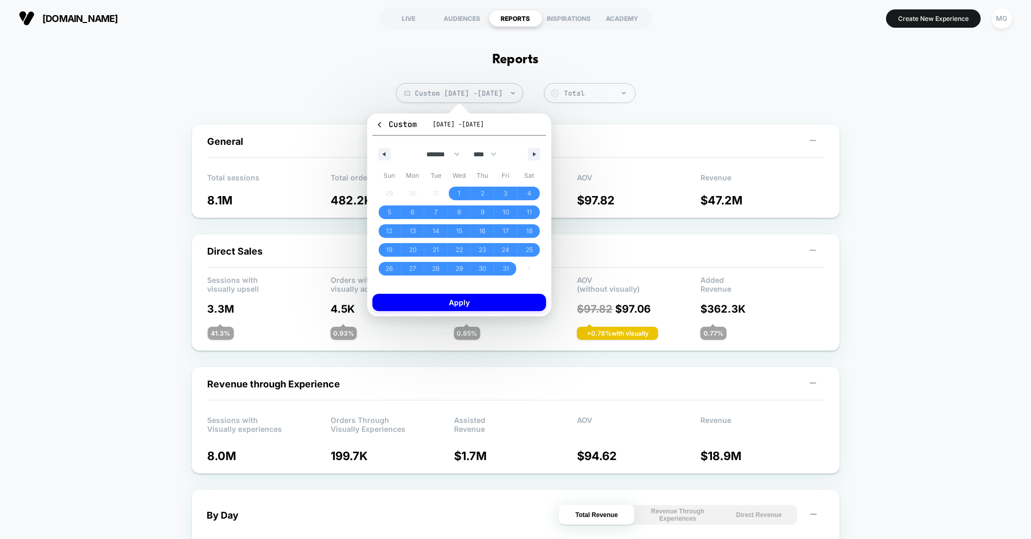
click at [485, 302] on button "Apply" at bounding box center [460, 302] width 174 height 17
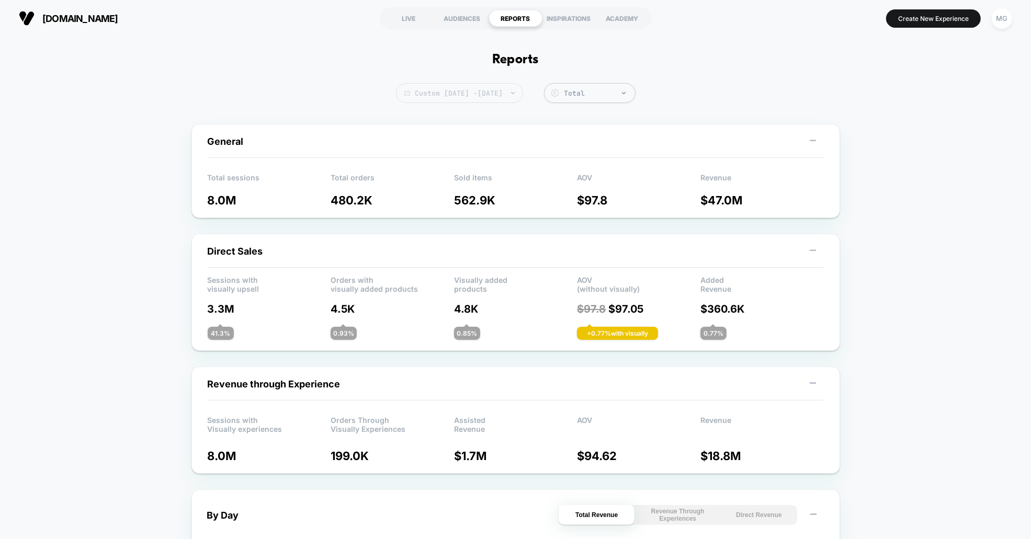
click at [506, 84] on span "Custom [DATE] - [DATE]" at bounding box center [459, 93] width 127 height 20
select select "****"
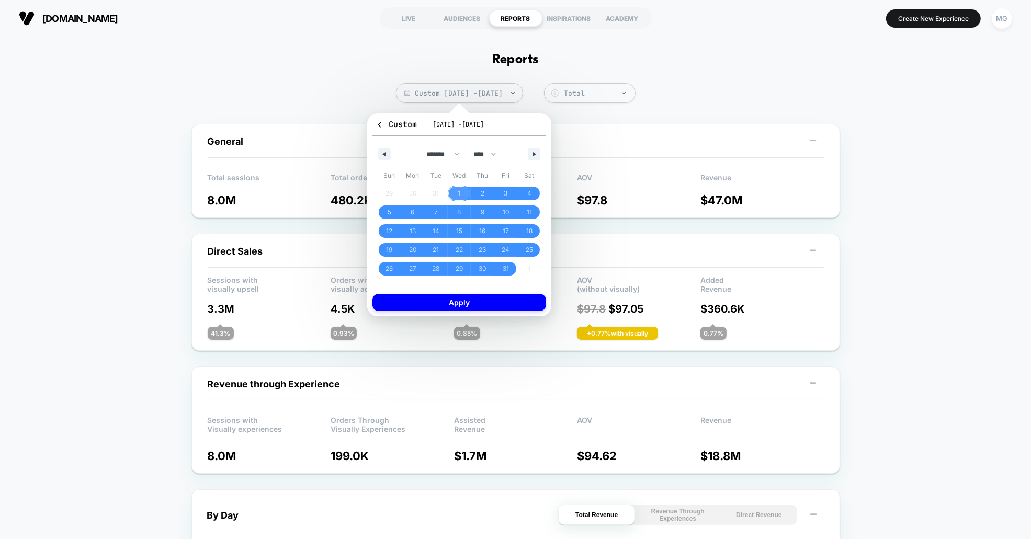
drag, startPoint x: 458, startPoint y: 192, endPoint x: 486, endPoint y: 178, distance: 30.4
click at [458, 192] on span "1" at bounding box center [459, 193] width 3 height 19
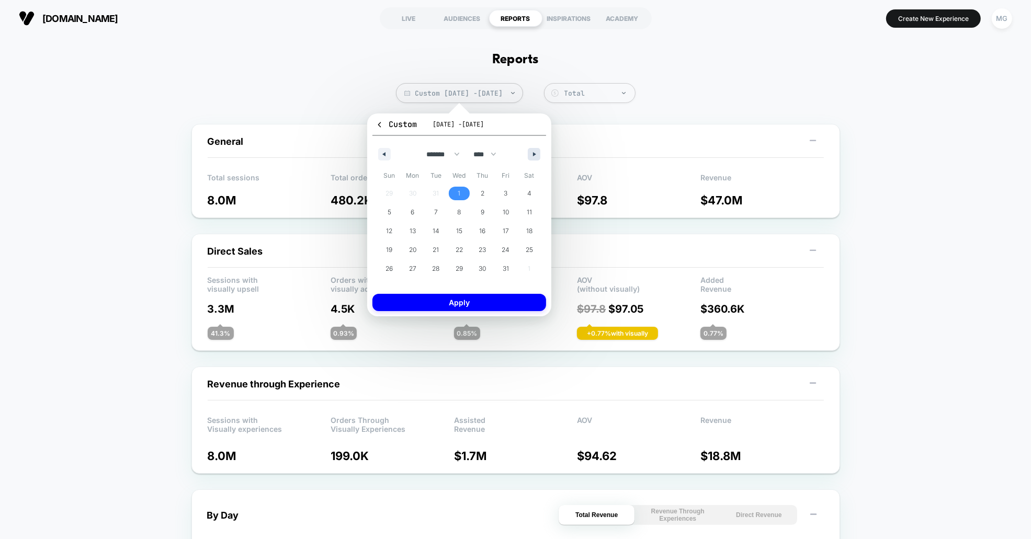
click at [538, 151] on button "button" at bounding box center [534, 154] width 13 height 13
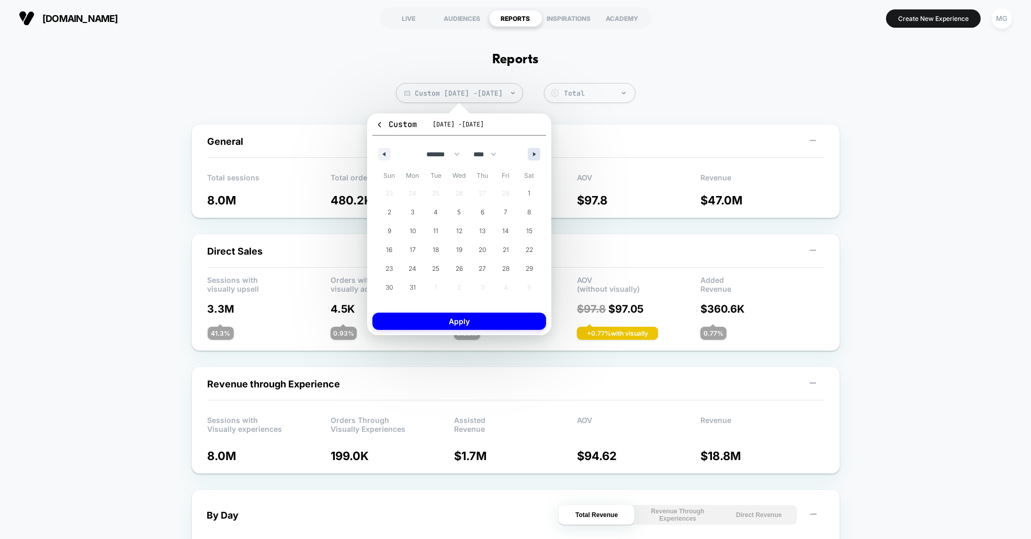
click at [538, 151] on button "button" at bounding box center [534, 154] width 13 height 13
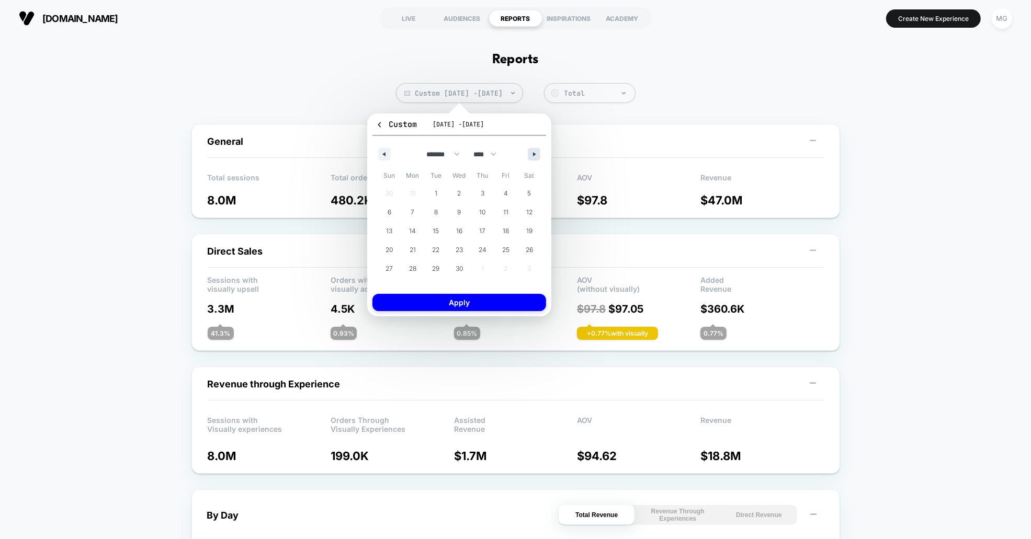
click at [538, 151] on button "button" at bounding box center [534, 154] width 13 height 13
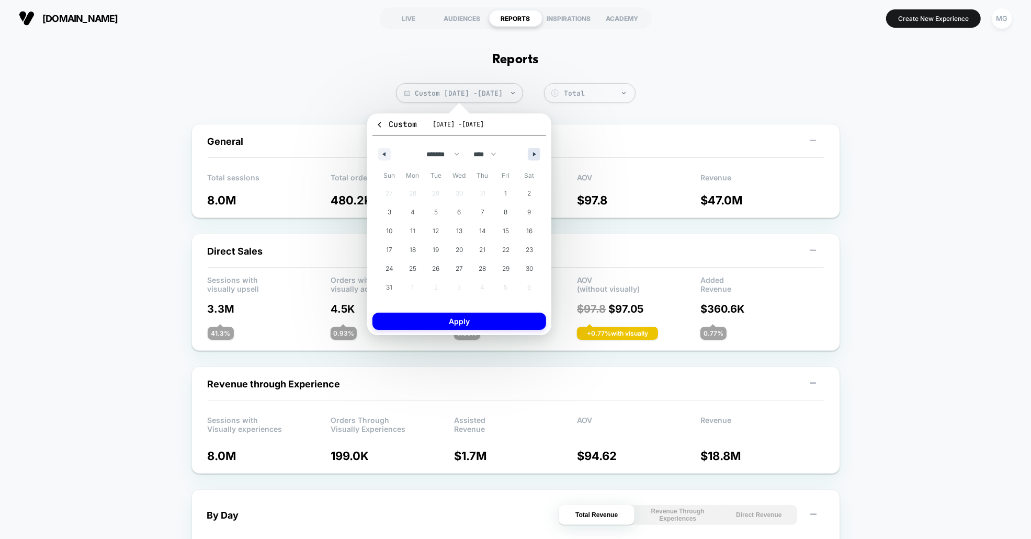
click at [538, 151] on button "button" at bounding box center [534, 154] width 13 height 13
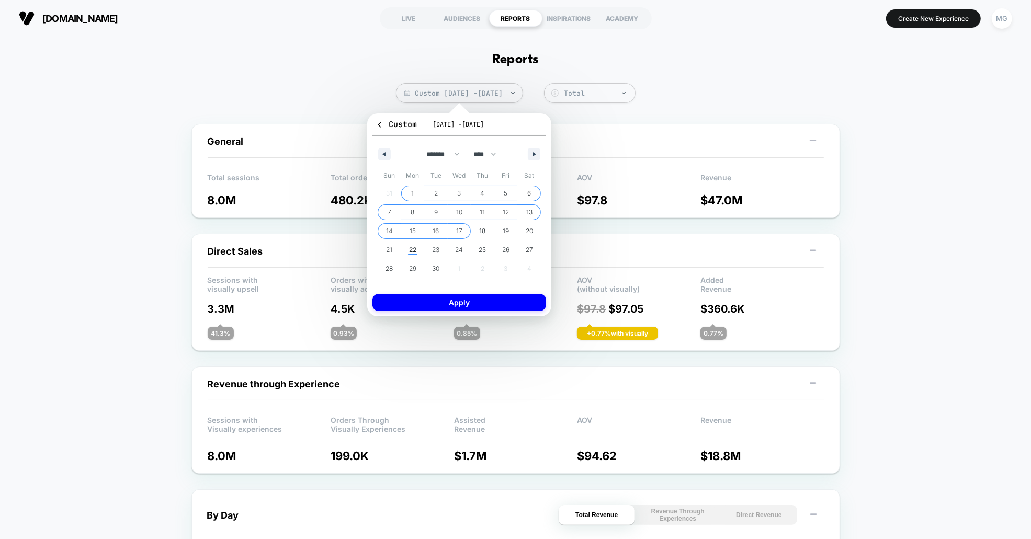
click at [461, 234] on span "17" at bounding box center [459, 231] width 6 height 19
select select "*"
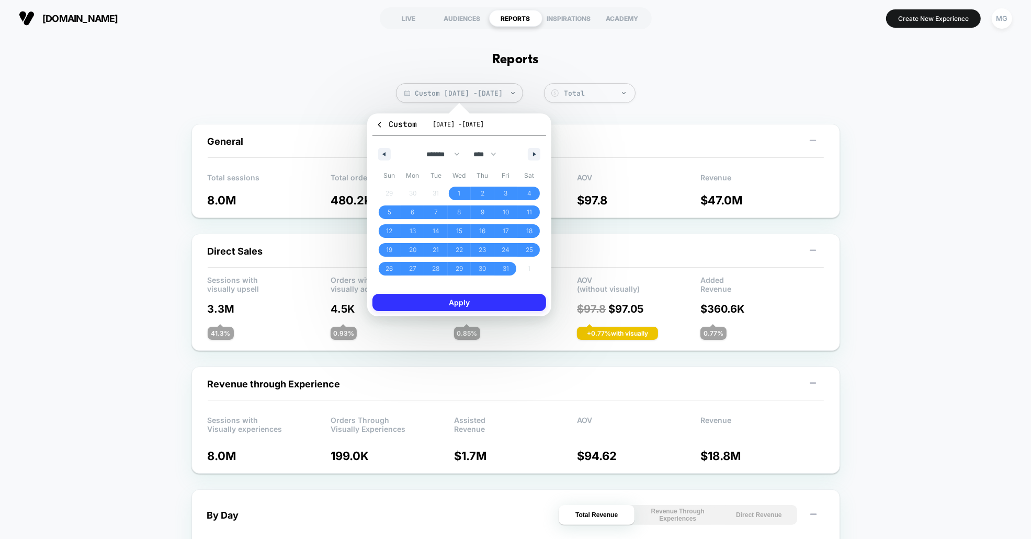
click at [488, 303] on button "Apply" at bounding box center [460, 302] width 174 height 17
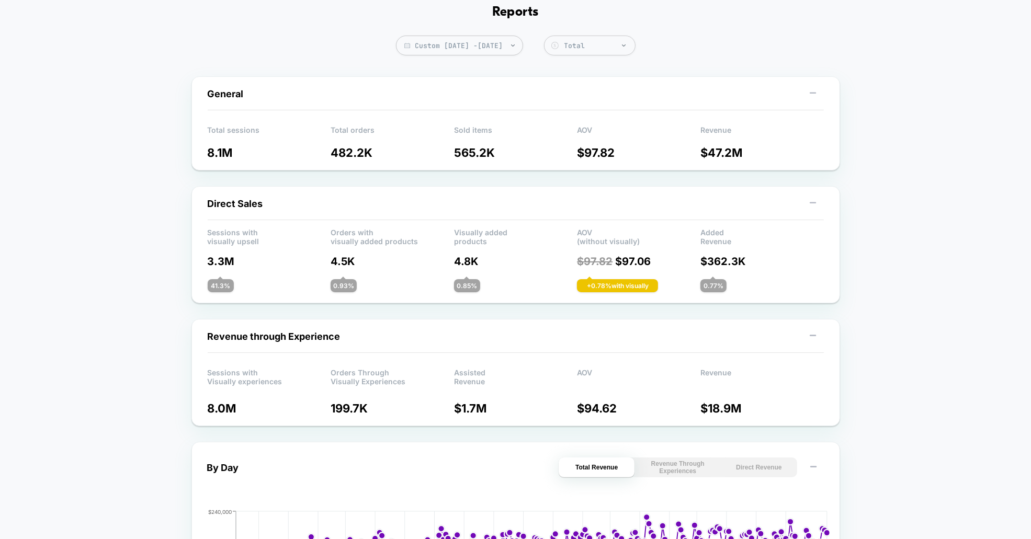
scroll to position [46, 0]
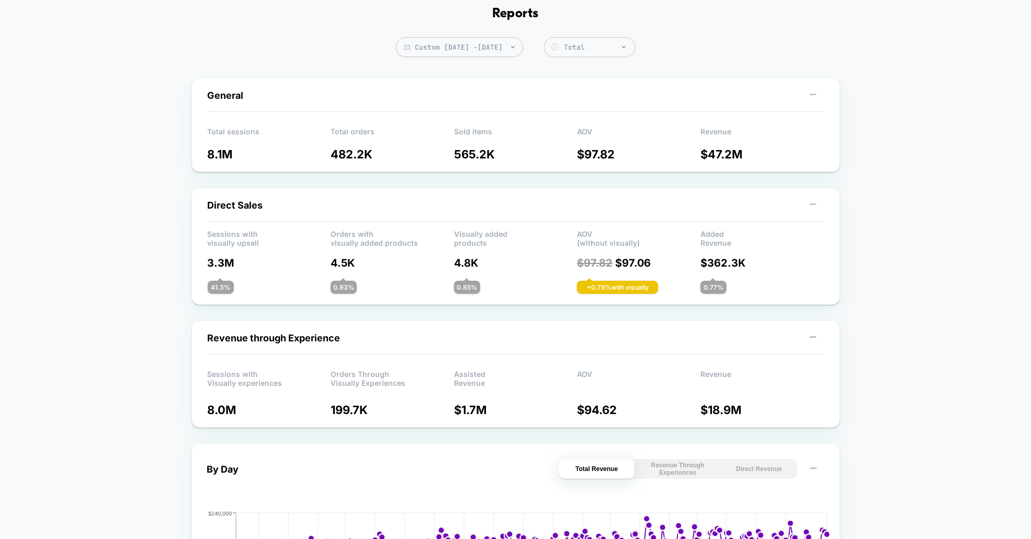
drag, startPoint x: 98, startPoint y: 263, endPoint x: 367, endPoint y: 248, distance: 269.9
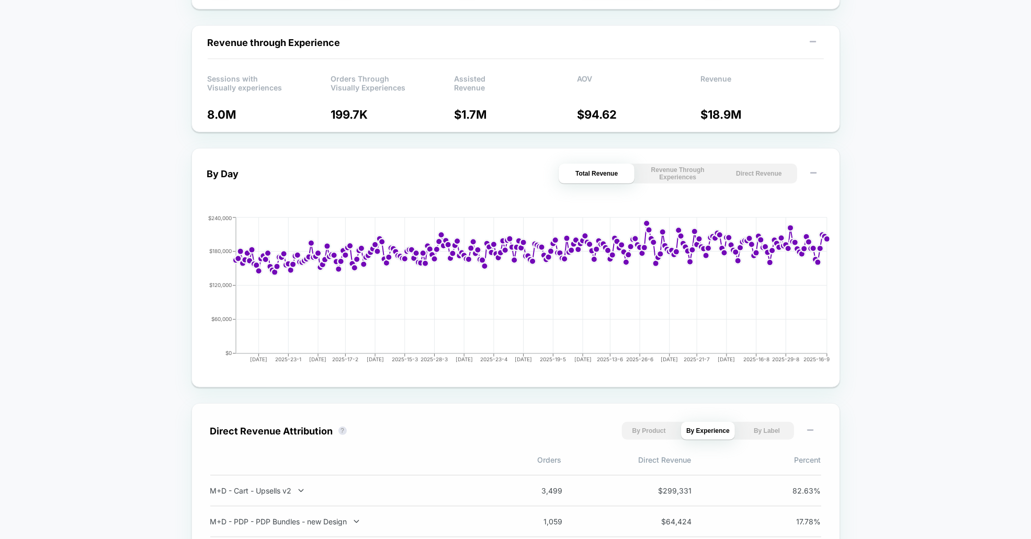
scroll to position [667, 0]
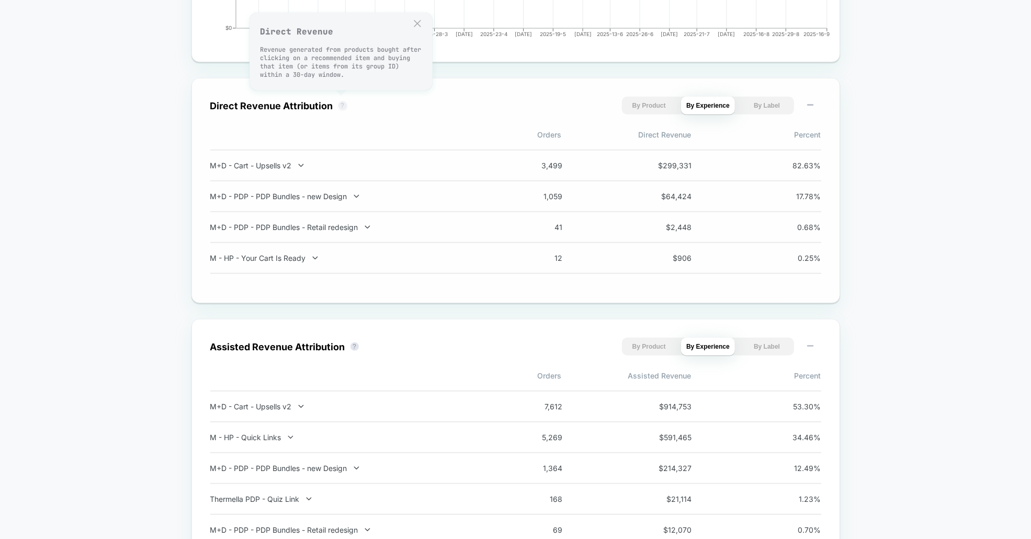
click at [341, 107] on button "?" at bounding box center [343, 106] width 8 height 8
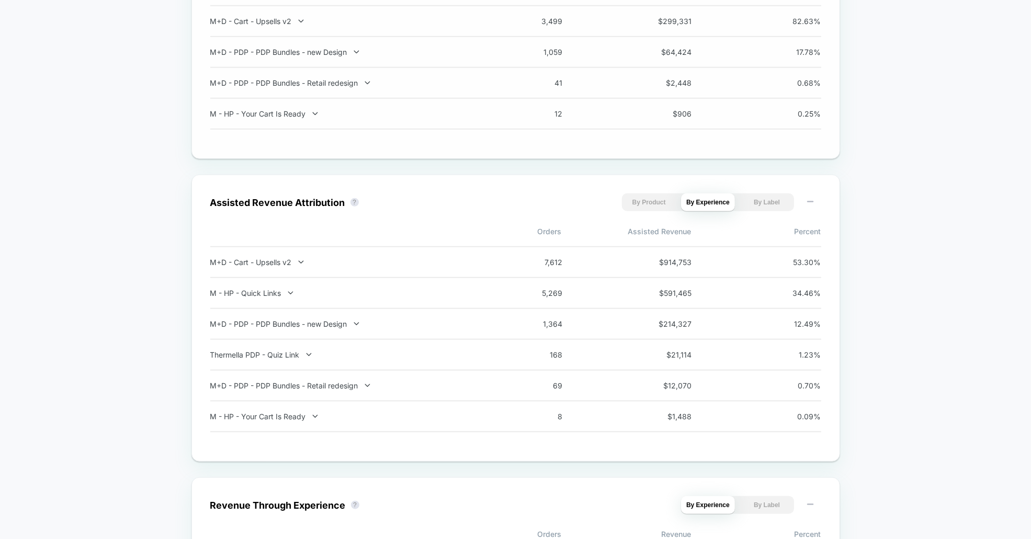
scroll to position [813, 0]
click at [364, 201] on div "Assisted Revenue Attribution ? By Product By Experience By Label" at bounding box center [515, 202] width 611 height 18
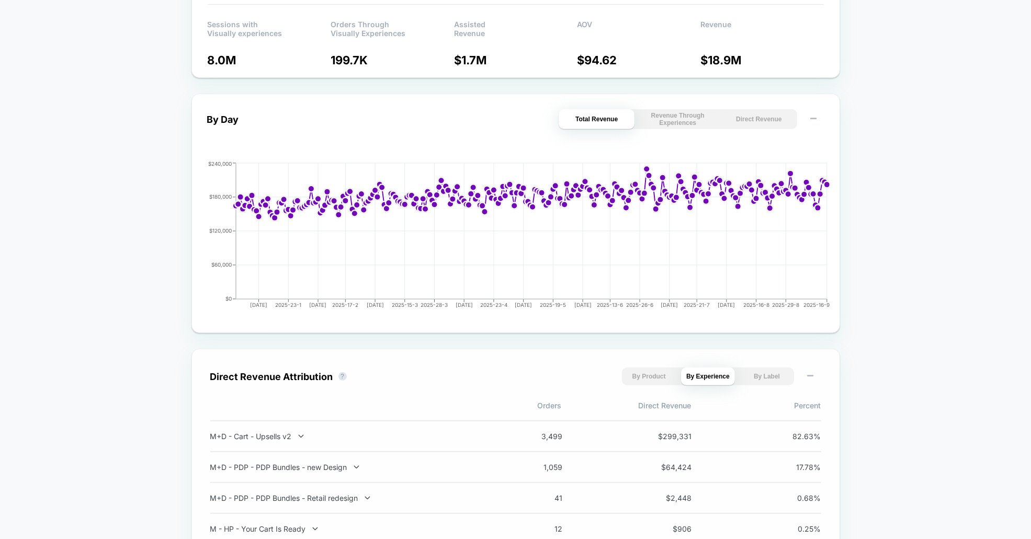
scroll to position [0, 0]
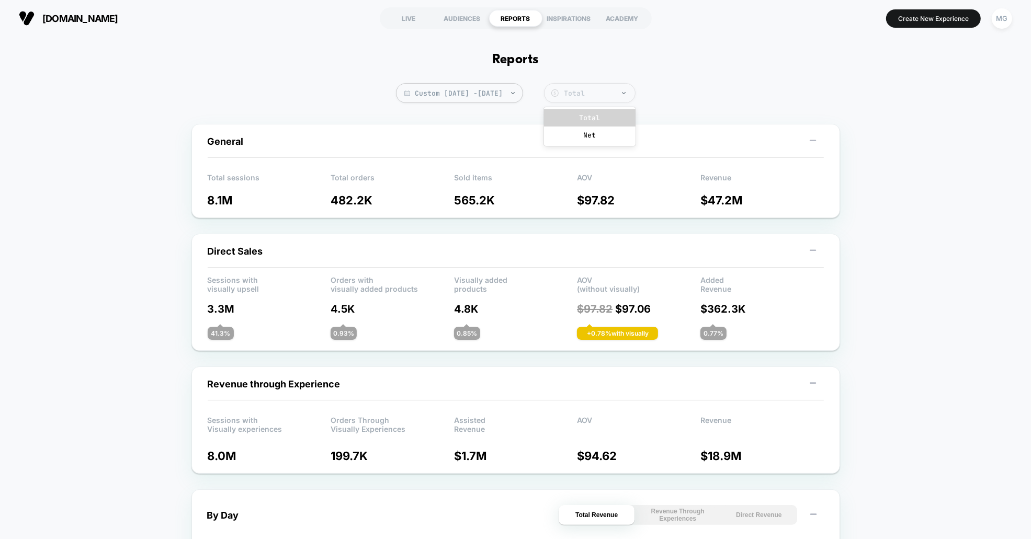
click at [616, 93] on div "Total" at bounding box center [597, 93] width 65 height 9
click at [636, 84] on div "Total" at bounding box center [590, 93] width 92 height 20
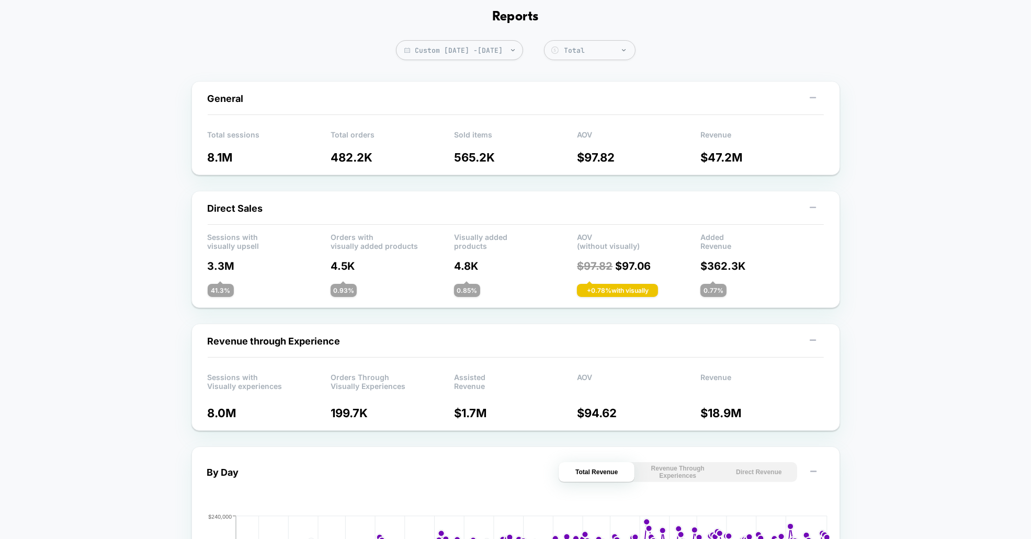
scroll to position [55, 0]
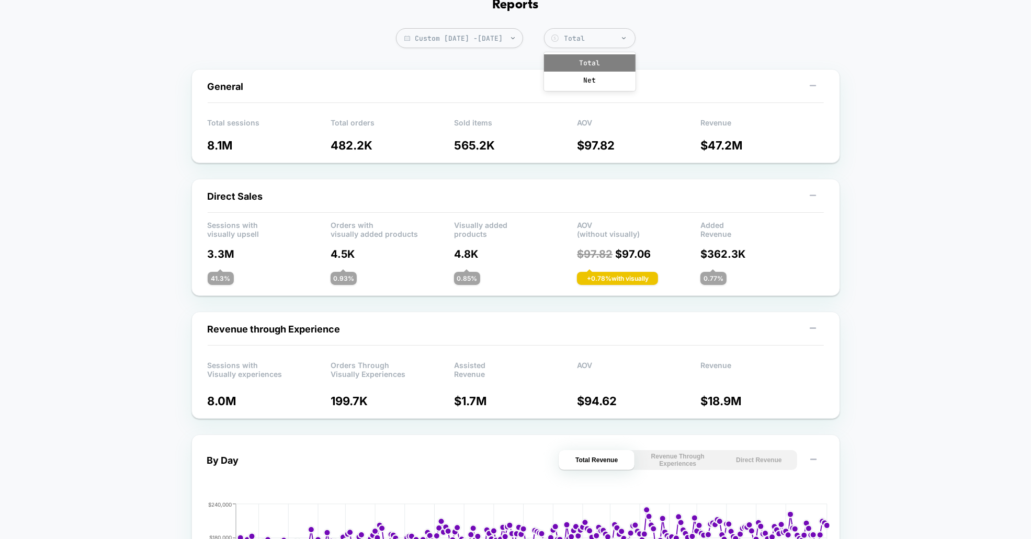
drag, startPoint x: 608, startPoint y: 40, endPoint x: 611, endPoint y: 63, distance: 23.2
click at [608, 40] on div "Total" at bounding box center [597, 38] width 65 height 9
click at [609, 79] on div "Net" at bounding box center [590, 80] width 92 height 17
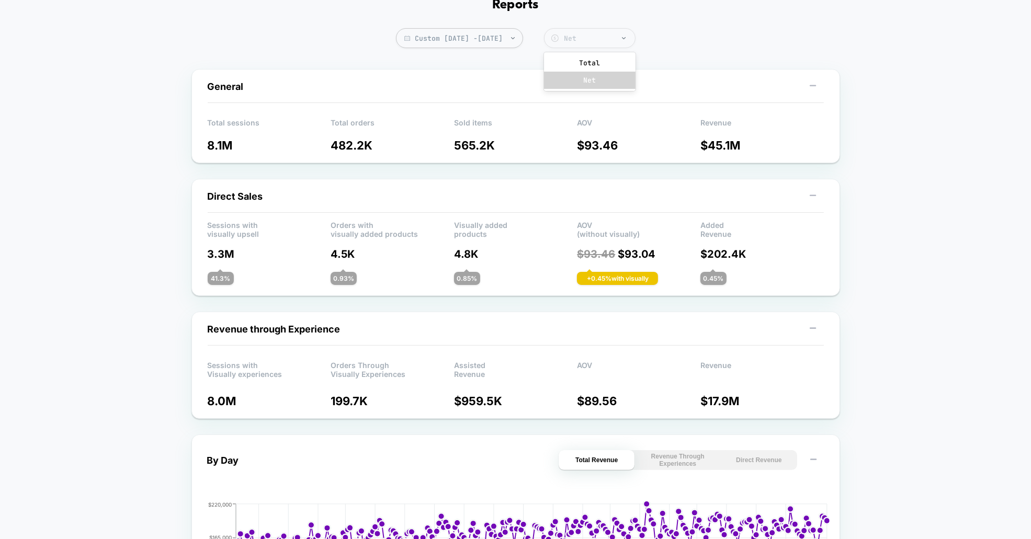
click at [614, 34] on div "Net" at bounding box center [597, 38] width 65 height 9
click at [610, 61] on div "Total" at bounding box center [590, 62] width 92 height 17
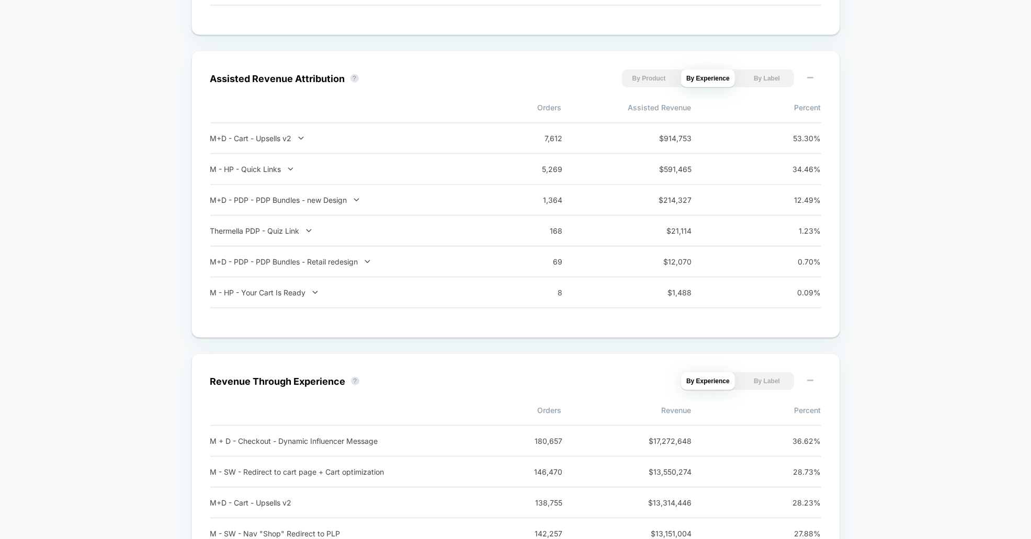
scroll to position [843, 0]
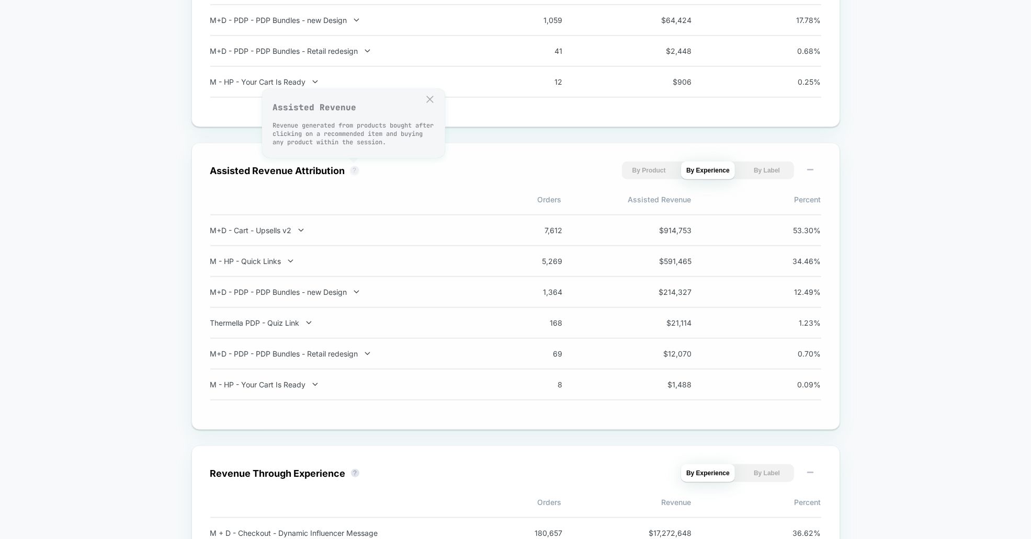
drag, startPoint x: 357, startPoint y: 173, endPoint x: 351, endPoint y: 172, distance: 6.5
click at [357, 173] on button "?" at bounding box center [355, 170] width 8 height 8
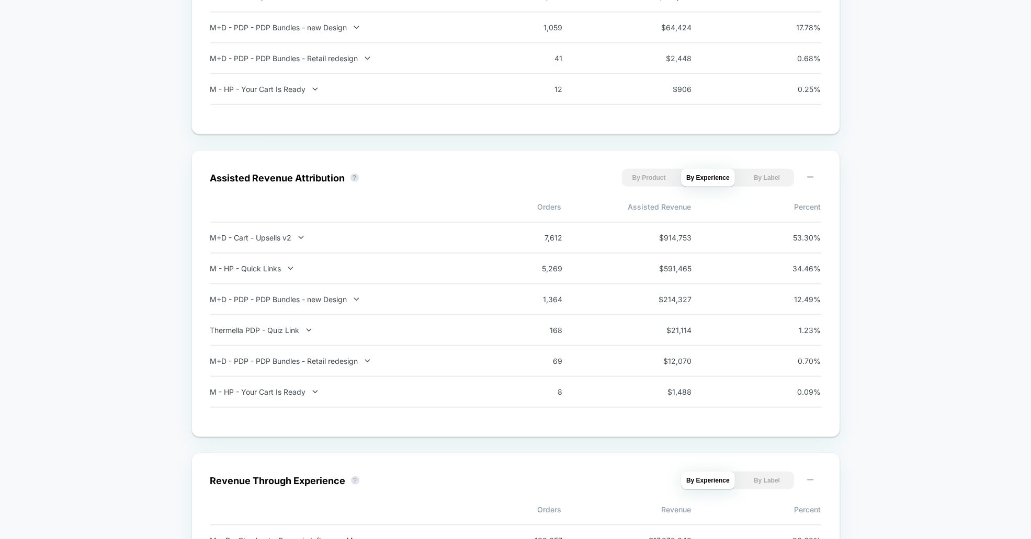
scroll to position [837, 0]
drag, startPoint x: 653, startPoint y: 233, endPoint x: 678, endPoint y: 396, distance: 164.0
click at [718, 407] on div "Assisted Revenue Attribution ? By Product By Experience By Label Orders Assiste…" at bounding box center [515, 293] width 611 height 250
drag, startPoint x: 678, startPoint y: 396, endPoint x: 624, endPoint y: 232, distance: 171.7
click at [624, 232] on div "Assisted Revenue Attribution ? By Product By Experience By Label Orders Assiste…" at bounding box center [515, 293] width 611 height 250
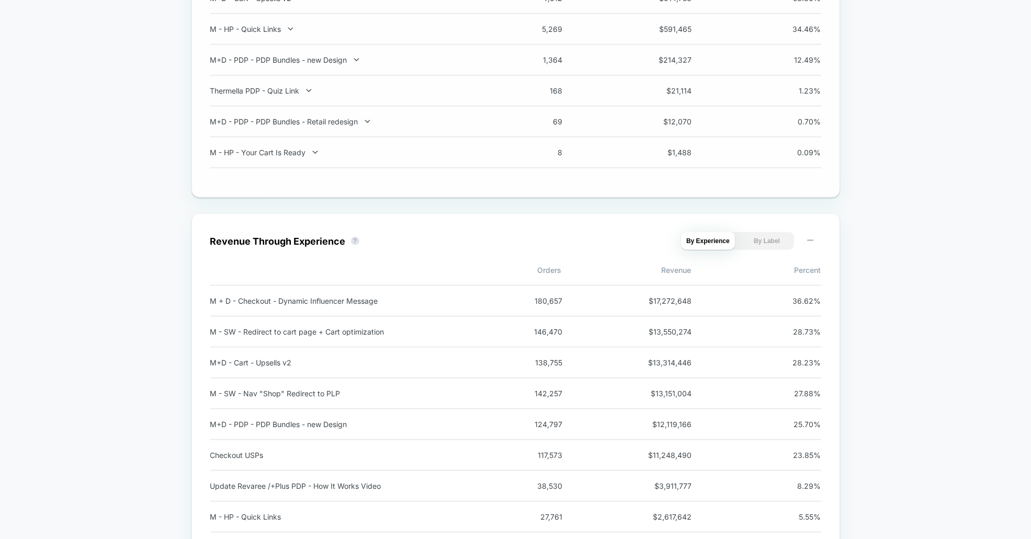
scroll to position [1108, 0]
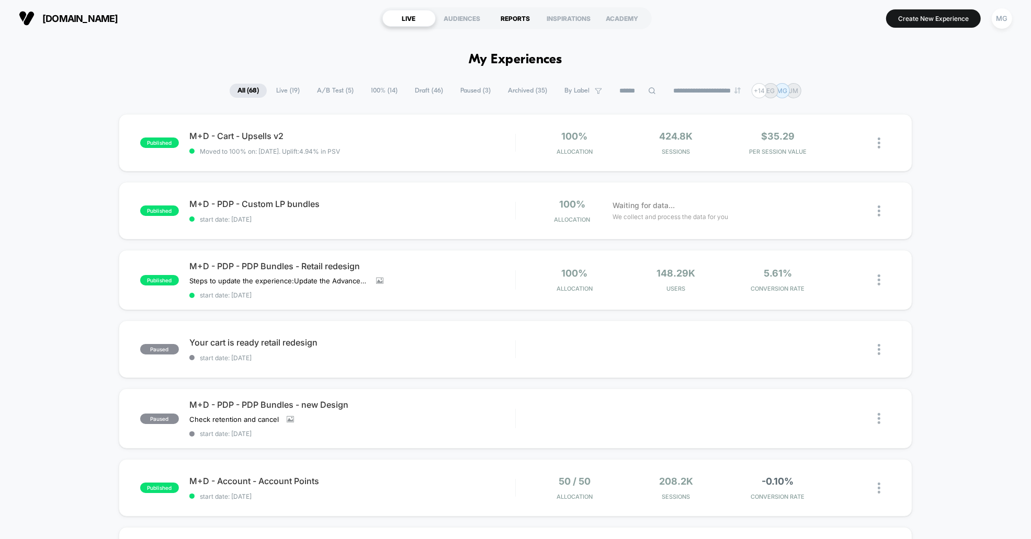
click at [523, 19] on div "REPORTS" at bounding box center [515, 18] width 53 height 17
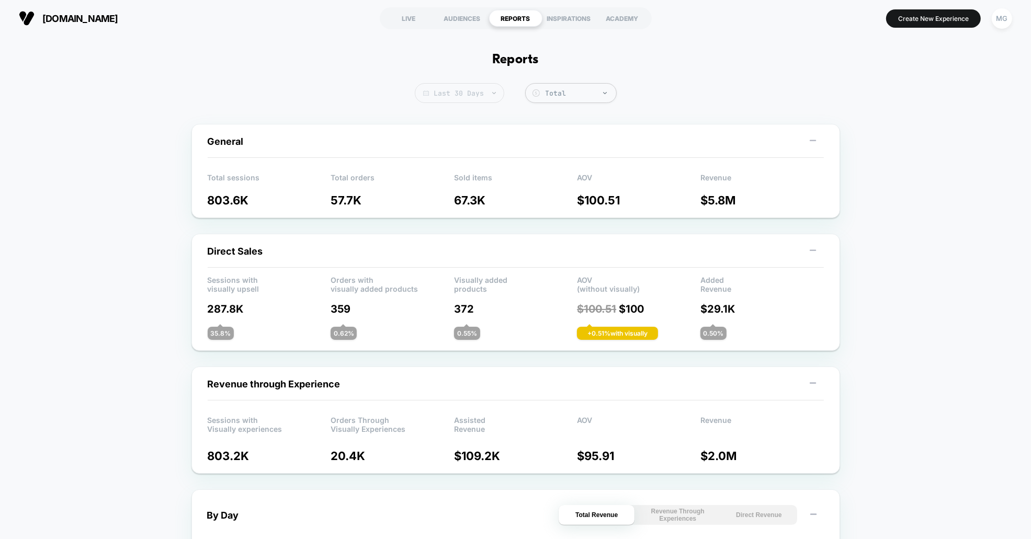
click at [449, 96] on span "Last 30 Days" at bounding box center [459, 93] width 89 height 20
select select "*"
select select "****"
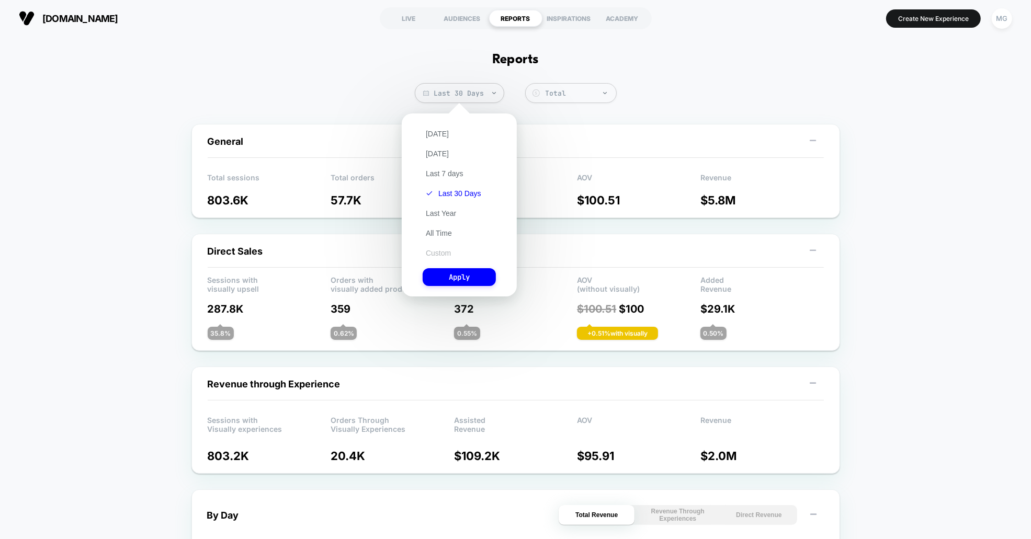
click at [439, 249] on button "Custom" at bounding box center [438, 253] width 31 height 9
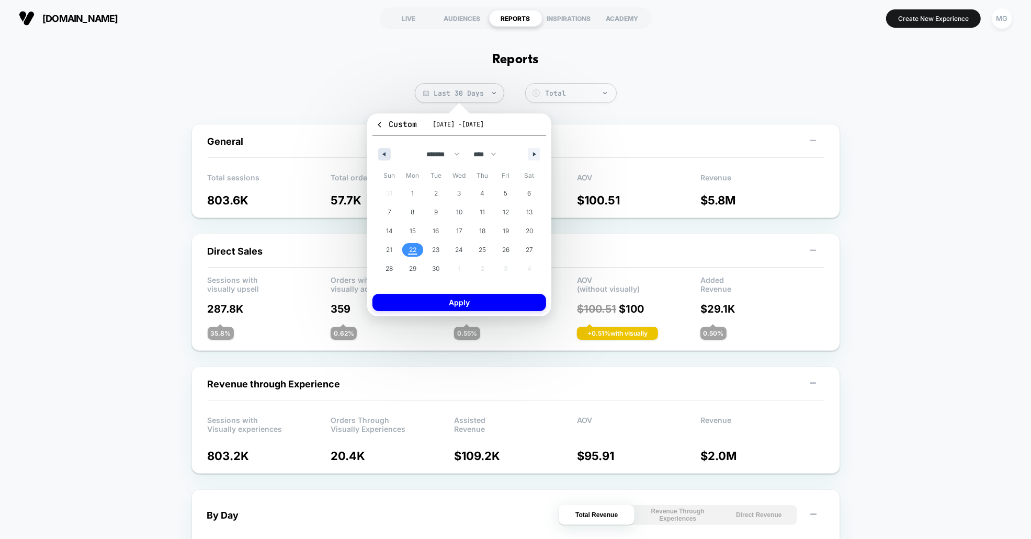
click at [382, 151] on button "button" at bounding box center [384, 154] width 13 height 13
click at [383, 151] on button "button" at bounding box center [384, 154] width 13 height 13
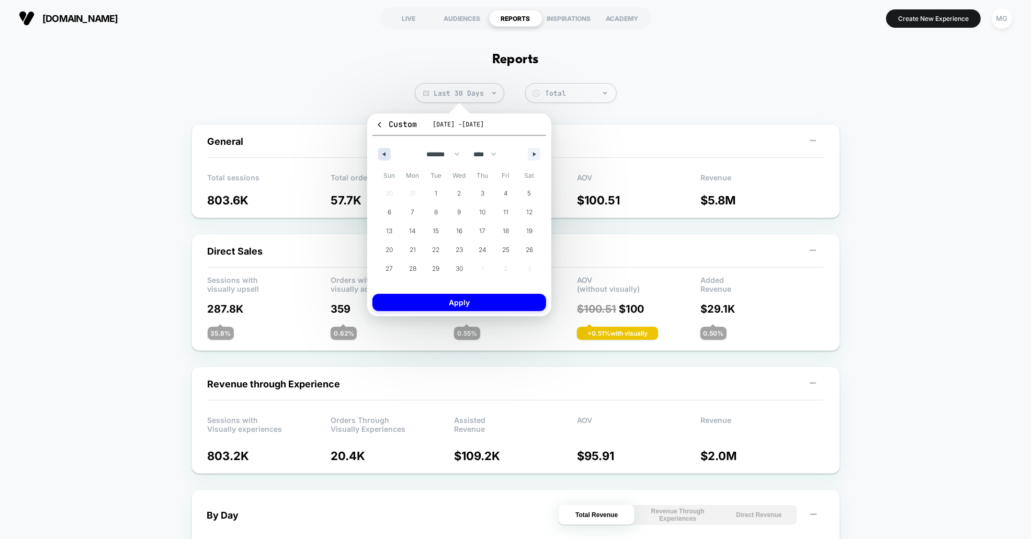
click at [383, 151] on button "button" at bounding box center [384, 154] width 13 height 13
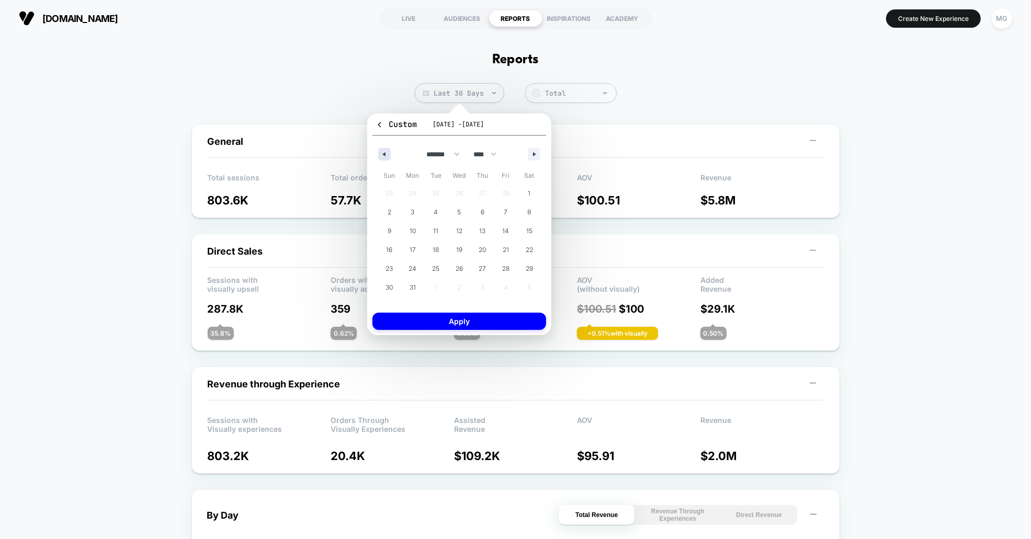
click at [383, 151] on button "button" at bounding box center [384, 154] width 13 height 13
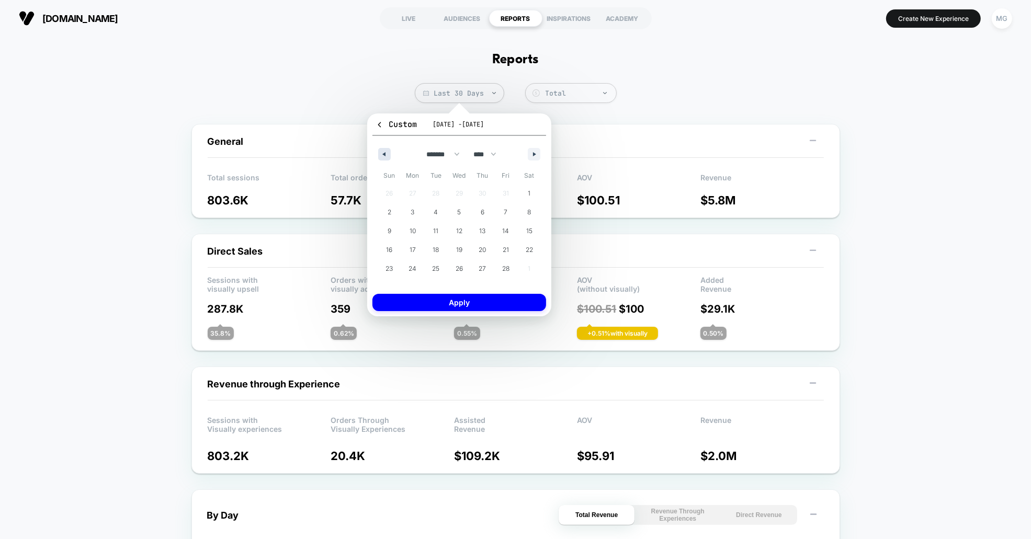
click at [383, 151] on button "button" at bounding box center [384, 154] width 13 height 13
select select "**"
select select "****"
click at [383, 151] on button "button" at bounding box center [384, 154] width 13 height 13
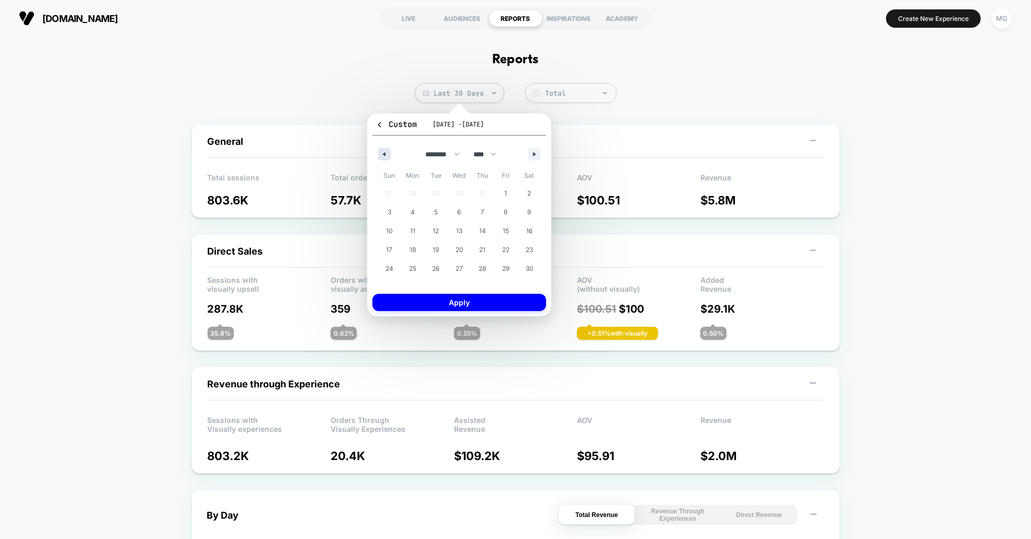
click at [383, 151] on button "button" at bounding box center [384, 154] width 13 height 13
click at [438, 189] on span "1" at bounding box center [436, 194] width 24 height 14
click at [532, 149] on button "button" at bounding box center [534, 154] width 13 height 13
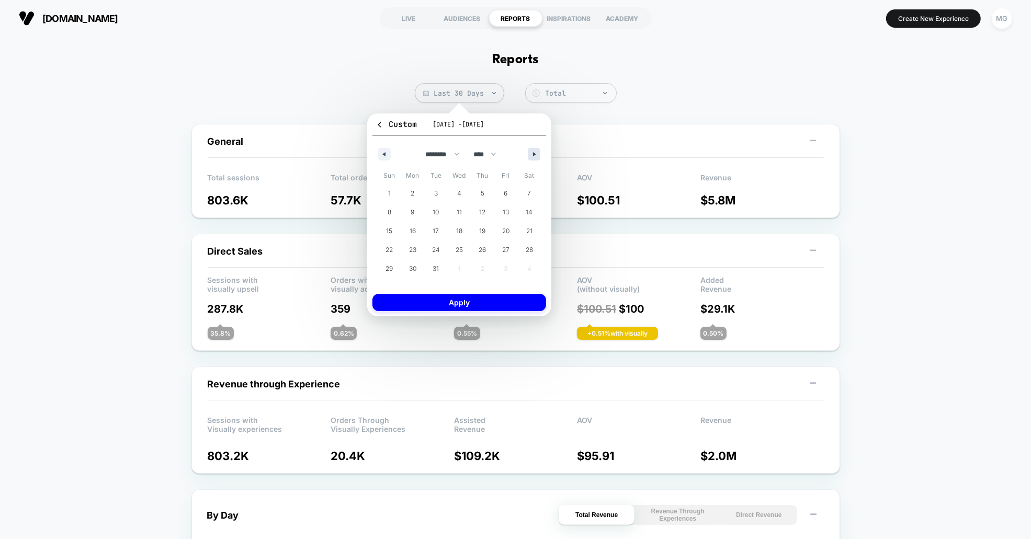
select select "*"
select select "****"
click at [532, 149] on button "button" at bounding box center [534, 154] width 13 height 13
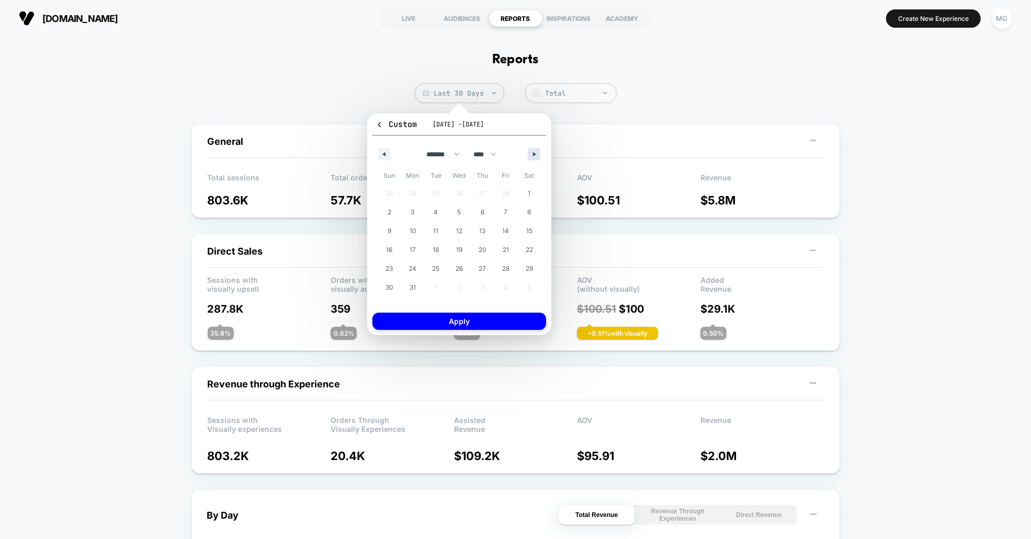
click at [532, 149] on button "button" at bounding box center [534, 154] width 13 height 13
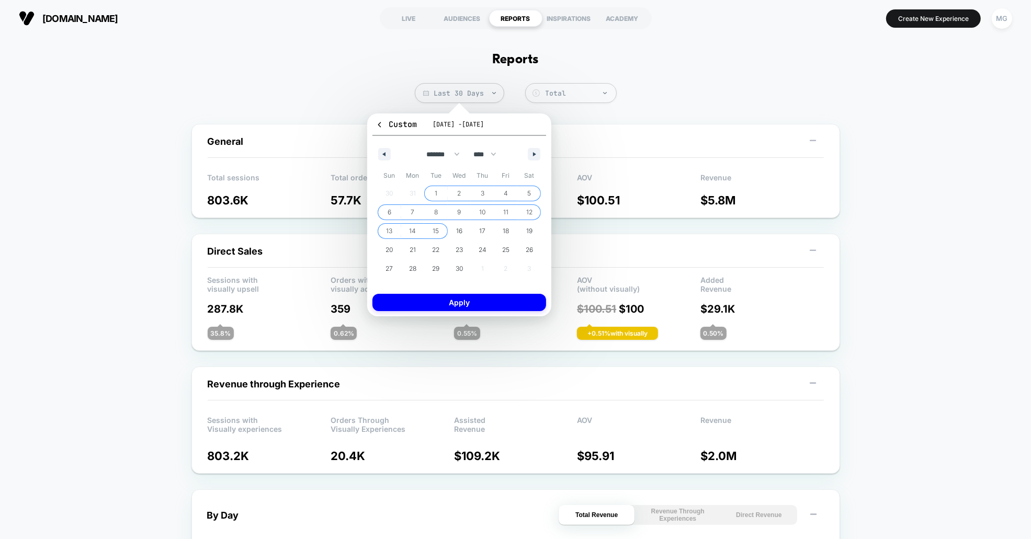
click at [445, 229] on span "15" at bounding box center [436, 231] width 24 height 14
select select "*"
select select "****"
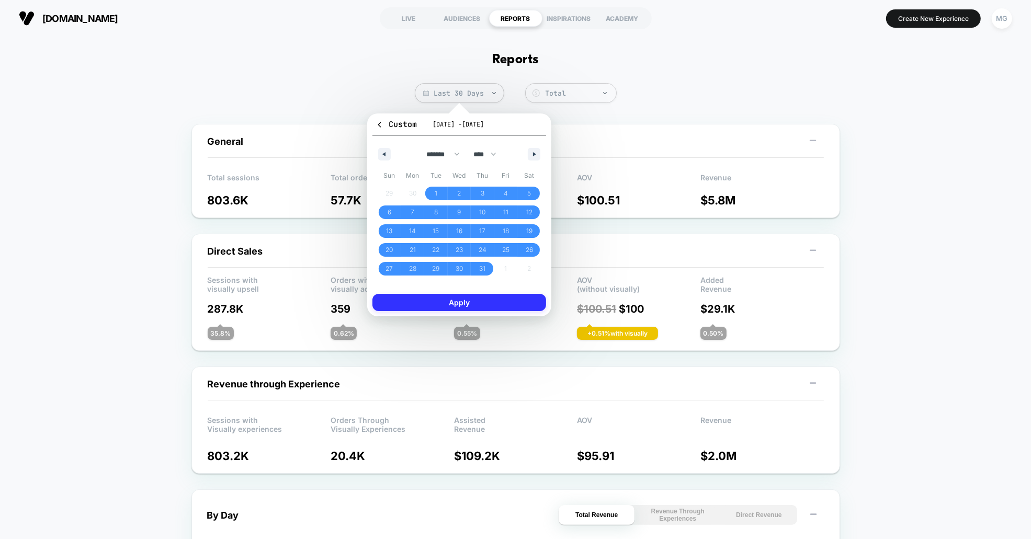
click at [464, 300] on button "Apply" at bounding box center [460, 302] width 174 height 17
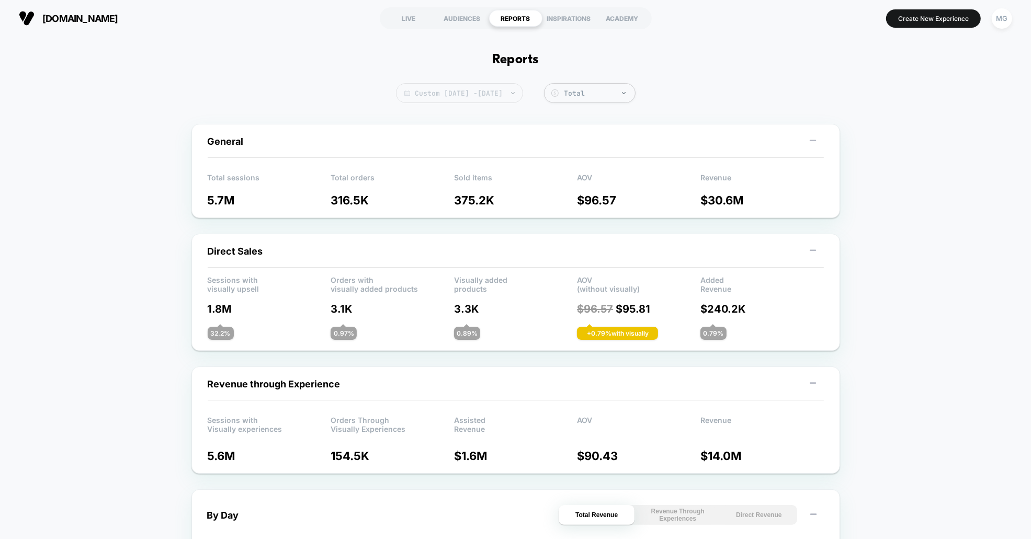
click at [494, 93] on span "Custom Oct 1, 2024 - Apr 15, 2025" at bounding box center [459, 93] width 127 height 20
select select "*"
select select "****"
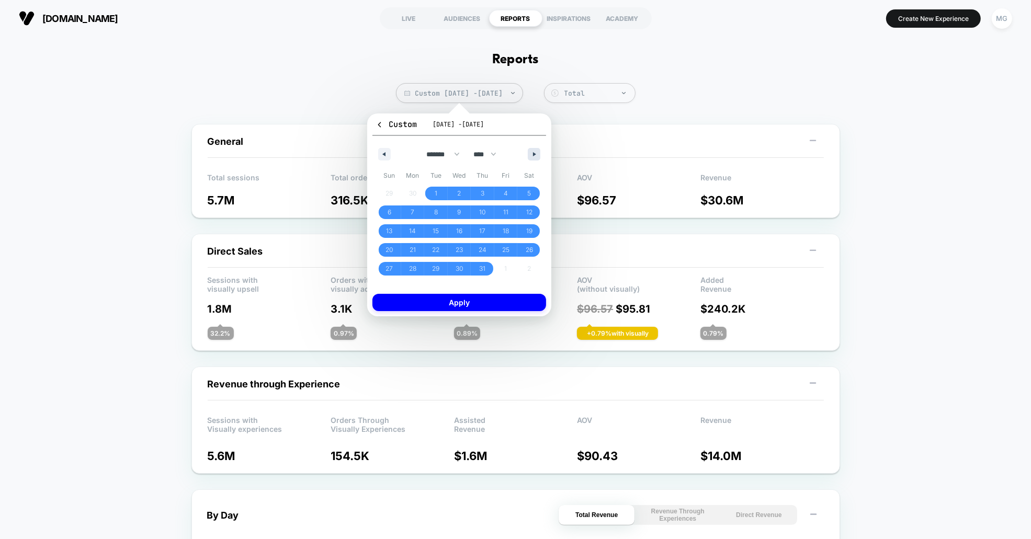
click at [532, 149] on button "button" at bounding box center [534, 154] width 13 height 13
select select "*"
select select "****"
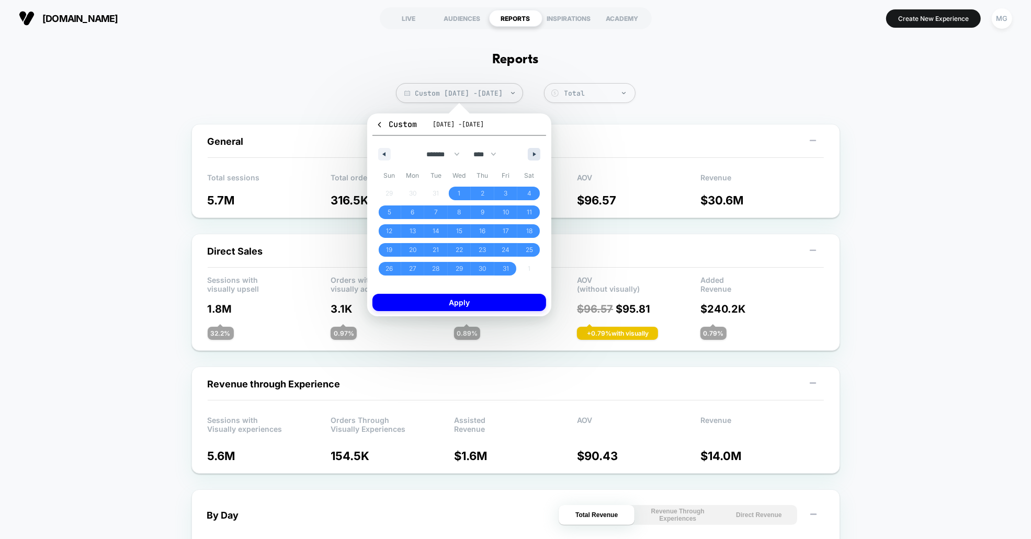
click at [532, 149] on button "button" at bounding box center [534, 154] width 13 height 13
click at [390, 154] on button "button" at bounding box center [384, 154] width 13 height 13
select select "**"
select select "****"
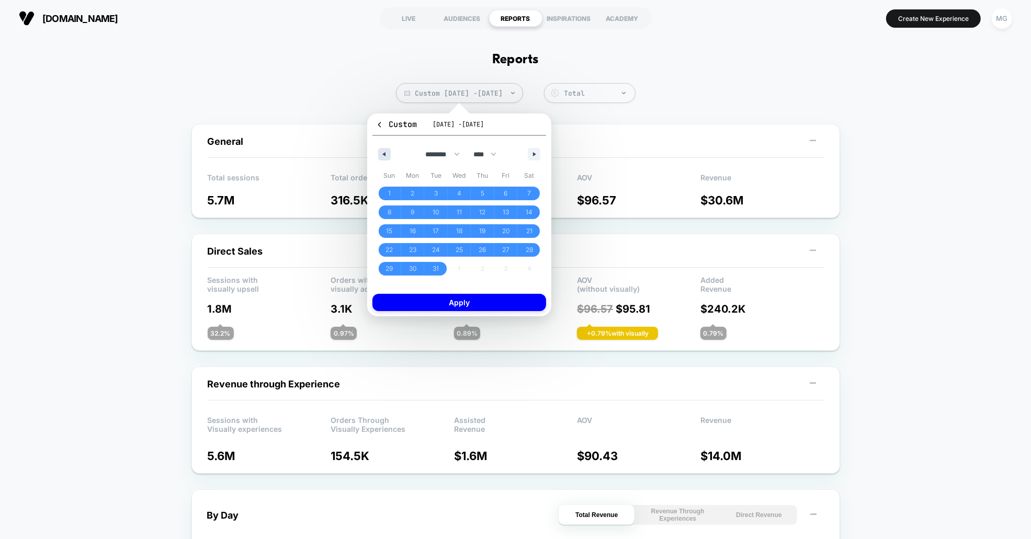
click at [390, 154] on button "button" at bounding box center [384, 154] width 13 height 13
click at [389, 153] on button "button" at bounding box center [384, 154] width 13 height 13
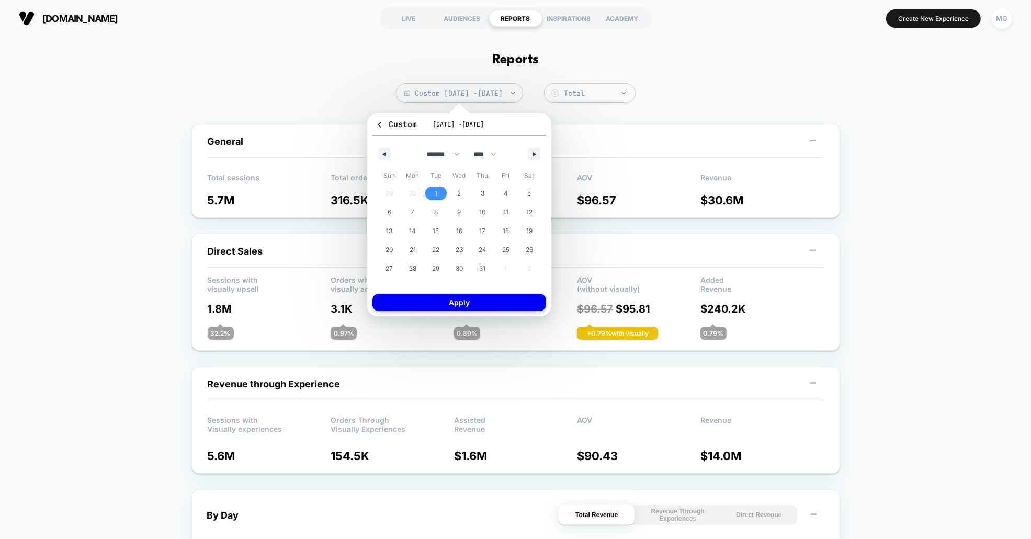
drag, startPoint x: 438, startPoint y: 192, endPoint x: 477, endPoint y: 174, distance: 42.8
click at [438, 192] on span "1" at bounding box center [436, 194] width 24 height 14
click at [529, 156] on button "button" at bounding box center [534, 154] width 13 height 13
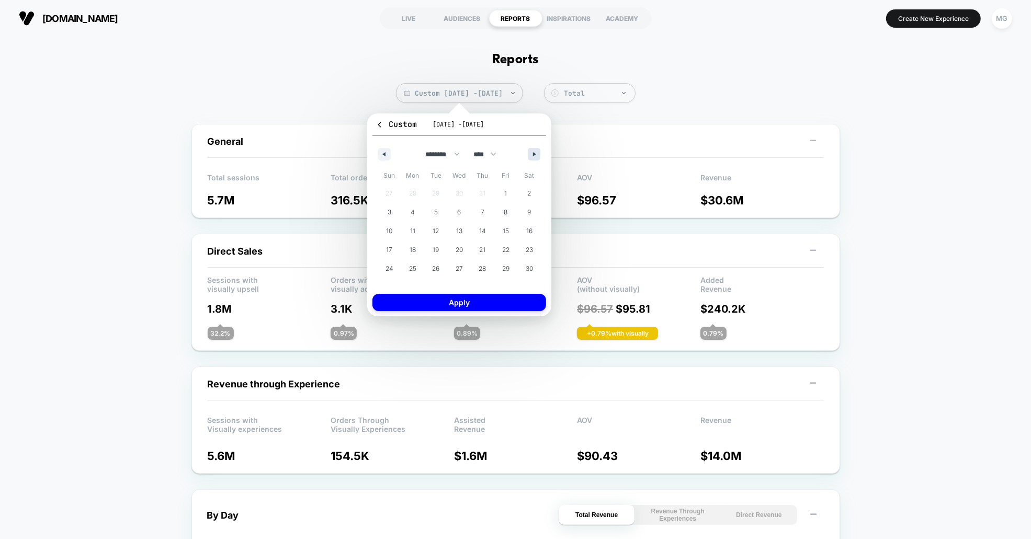
select select "*"
select select "****"
click at [529, 156] on button "button" at bounding box center [534, 154] width 13 height 13
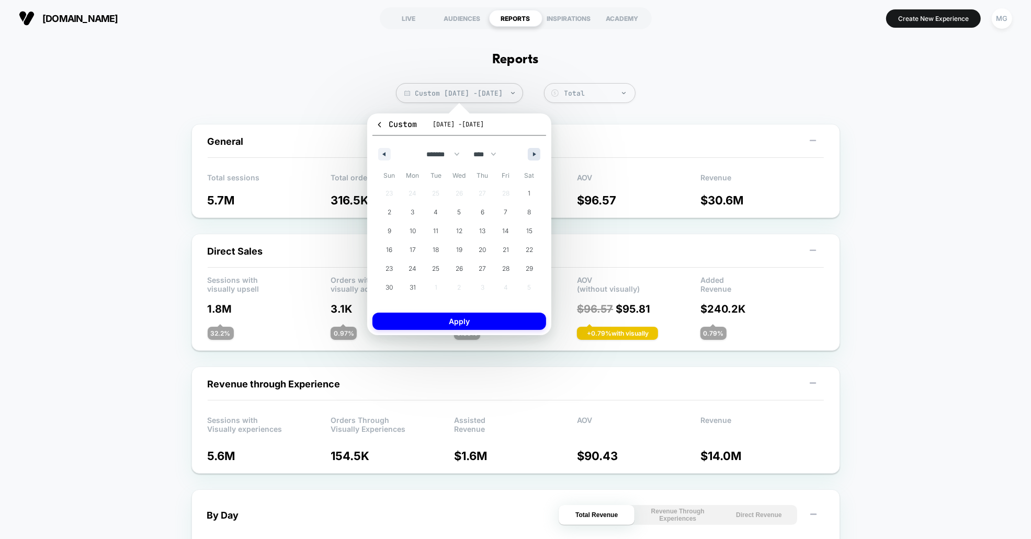
click at [529, 156] on button "button" at bounding box center [534, 154] width 13 height 13
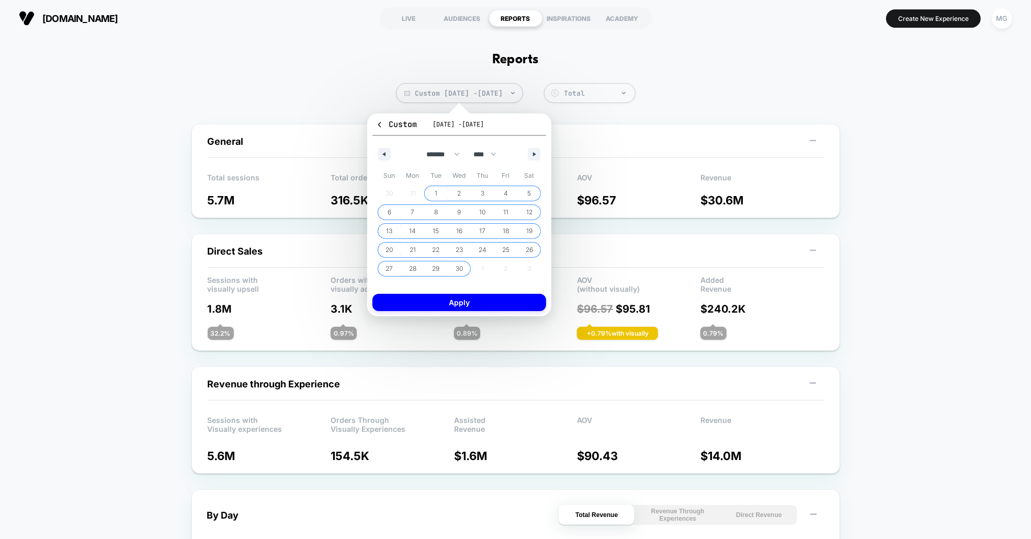
drag, startPoint x: 455, startPoint y: 267, endPoint x: 458, endPoint y: 285, distance: 17.7
click at [456, 267] on span "30" at bounding box center [459, 269] width 7 height 19
select select "*"
select select "****"
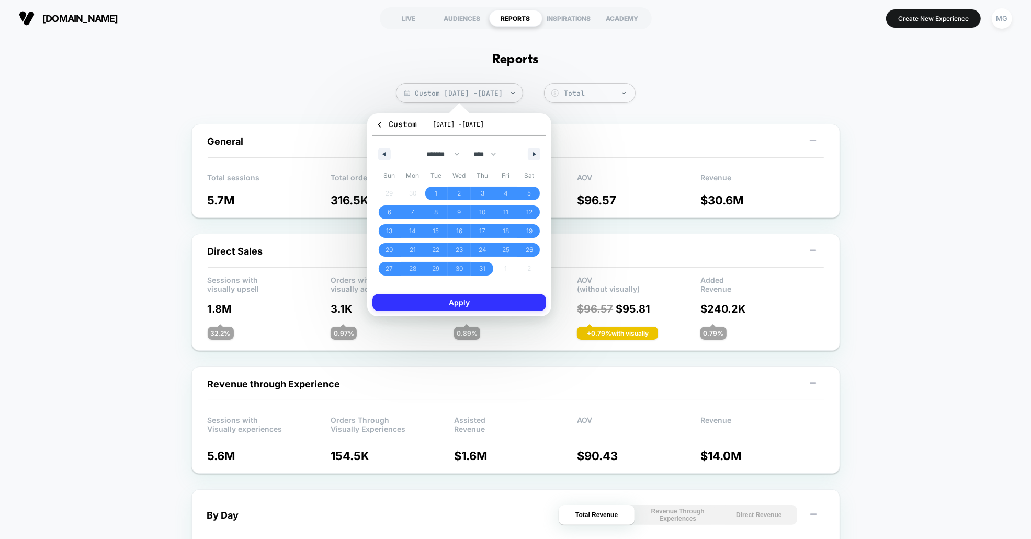
click at [464, 302] on button "Apply" at bounding box center [460, 302] width 174 height 17
